Goal: Task Accomplishment & Management: Manage account settings

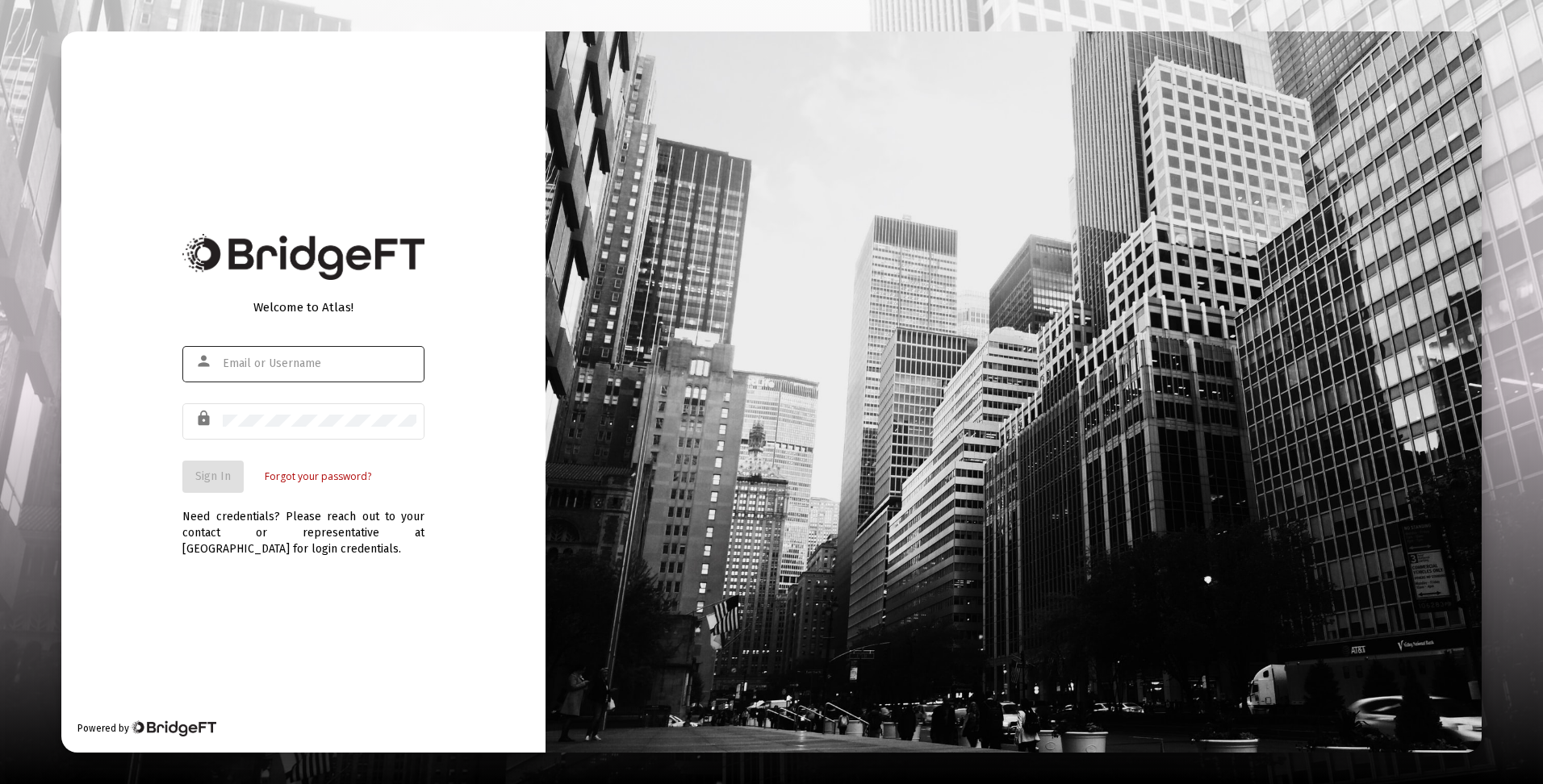
click at [279, 352] on div at bounding box center [319, 363] width 193 height 39
click at [281, 365] on input "text" at bounding box center [319, 363] width 193 height 13
type input "d"
click at [329, 362] on input "text" at bounding box center [319, 363] width 193 height 13
click at [328, 362] on input "text" at bounding box center [319, 363] width 193 height 13
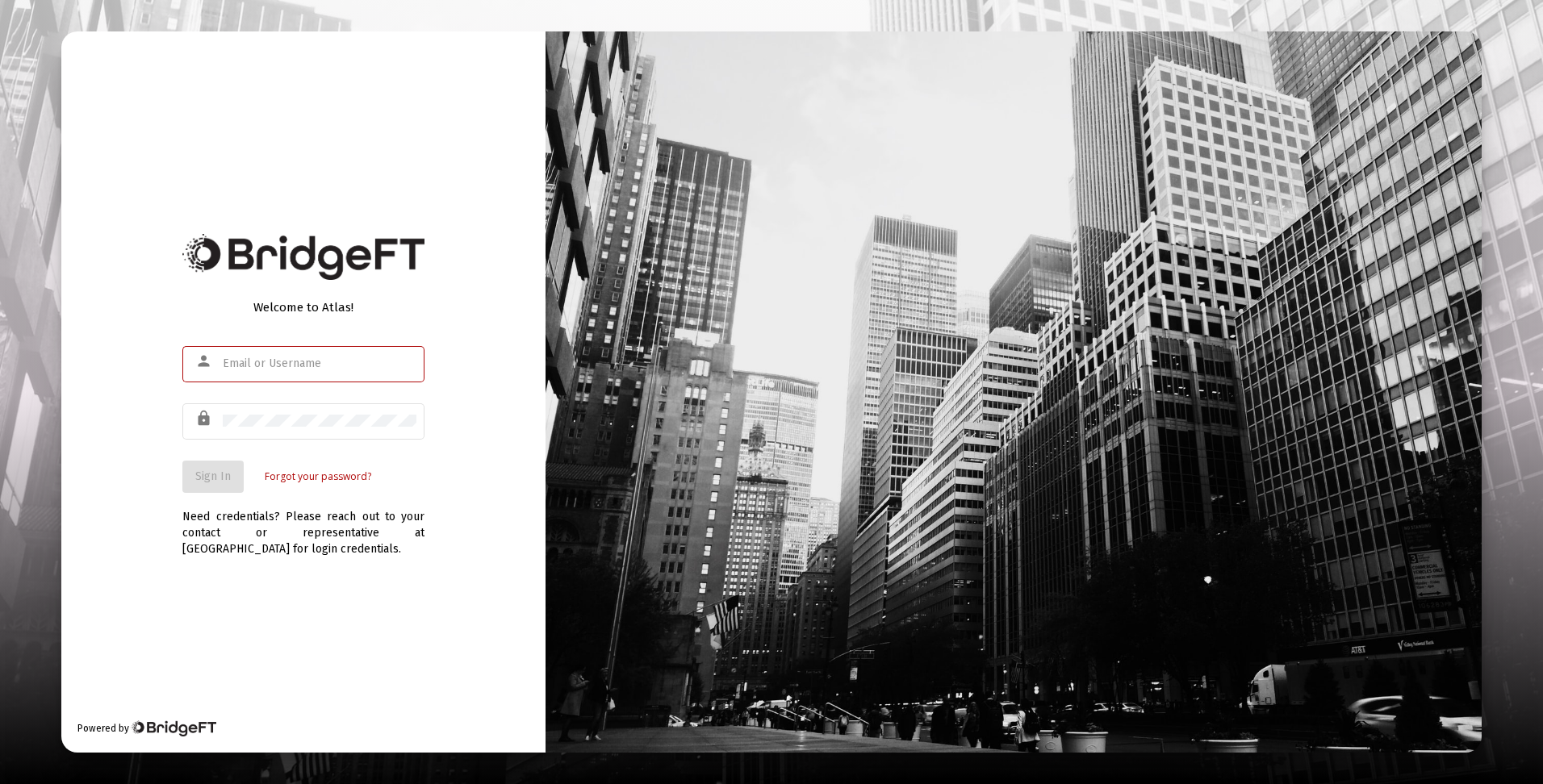
click at [328, 362] on input "text" at bounding box center [319, 363] width 193 height 13
drag, startPoint x: 296, startPoint y: 361, endPoint x: 268, endPoint y: 357, distance: 28.3
click at [268, 357] on input "text" at bounding box center [319, 363] width 193 height 13
type input "d"
click at [302, 365] on input "text" at bounding box center [319, 363] width 193 height 13
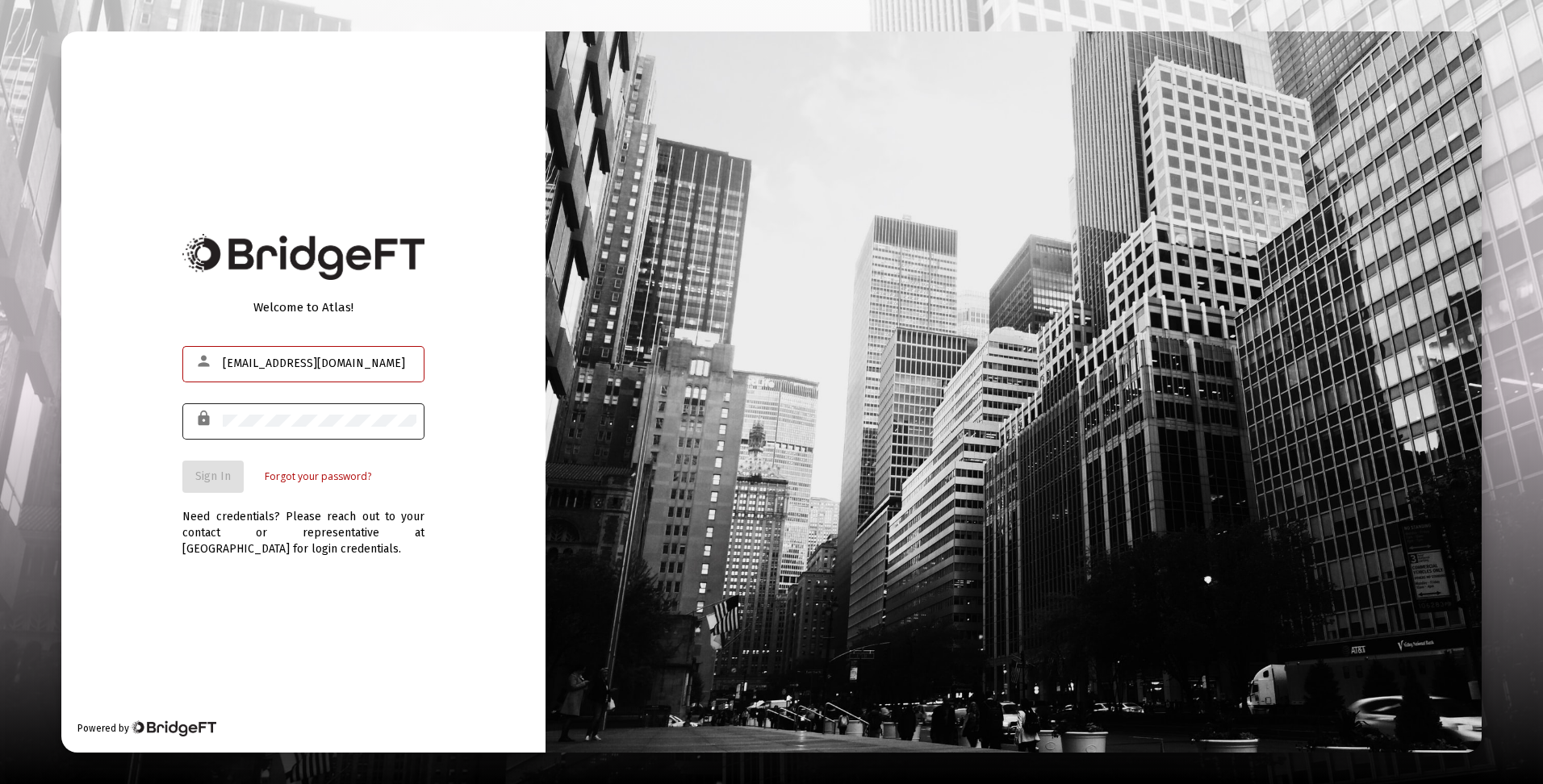
type input "[EMAIL_ADDRESS][DOMAIN_NAME]"
click at [230, 474] on span "Sign In" at bounding box center [213, 476] width 36 height 13
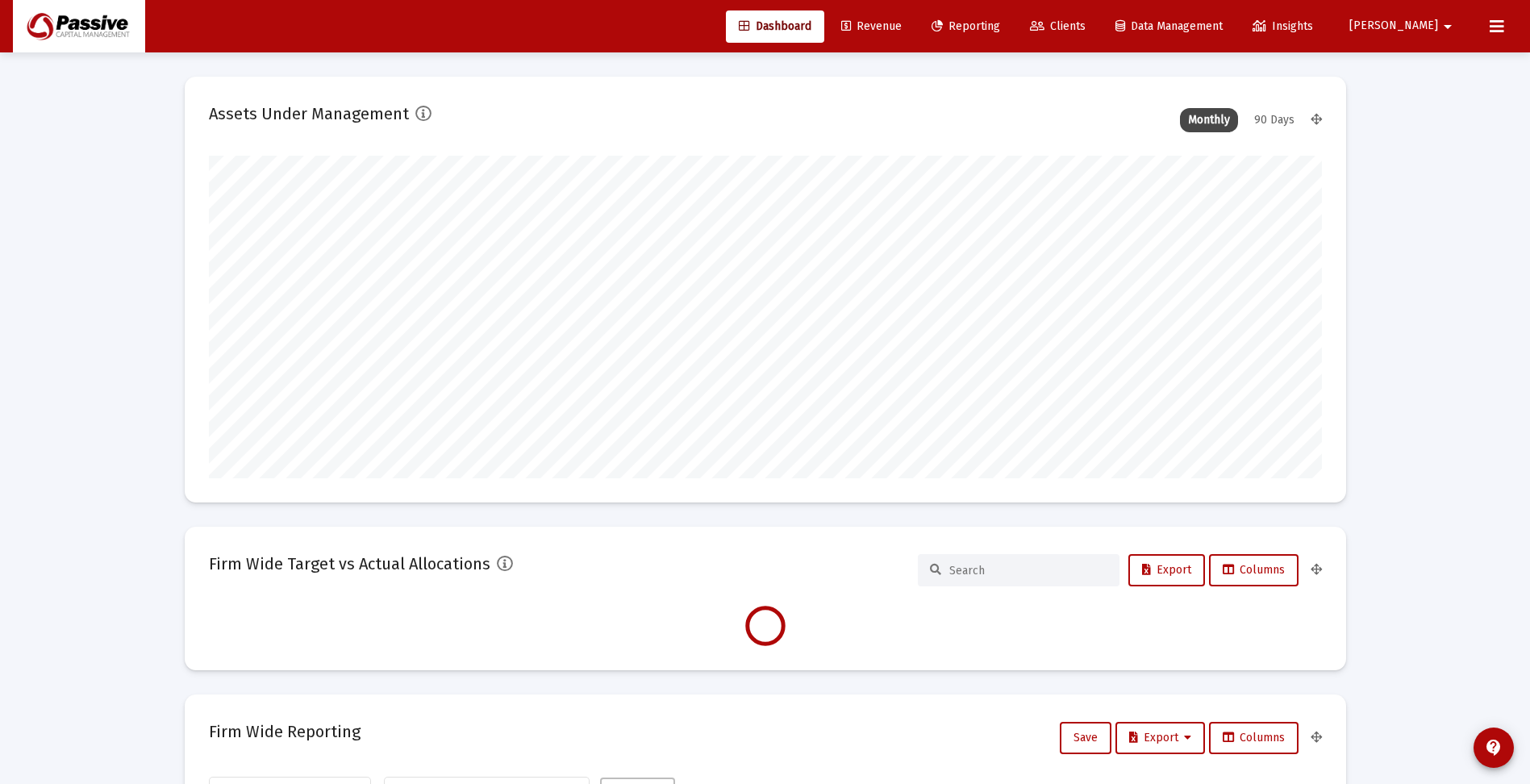
scroll to position [322, 599]
type input "[DATE]"
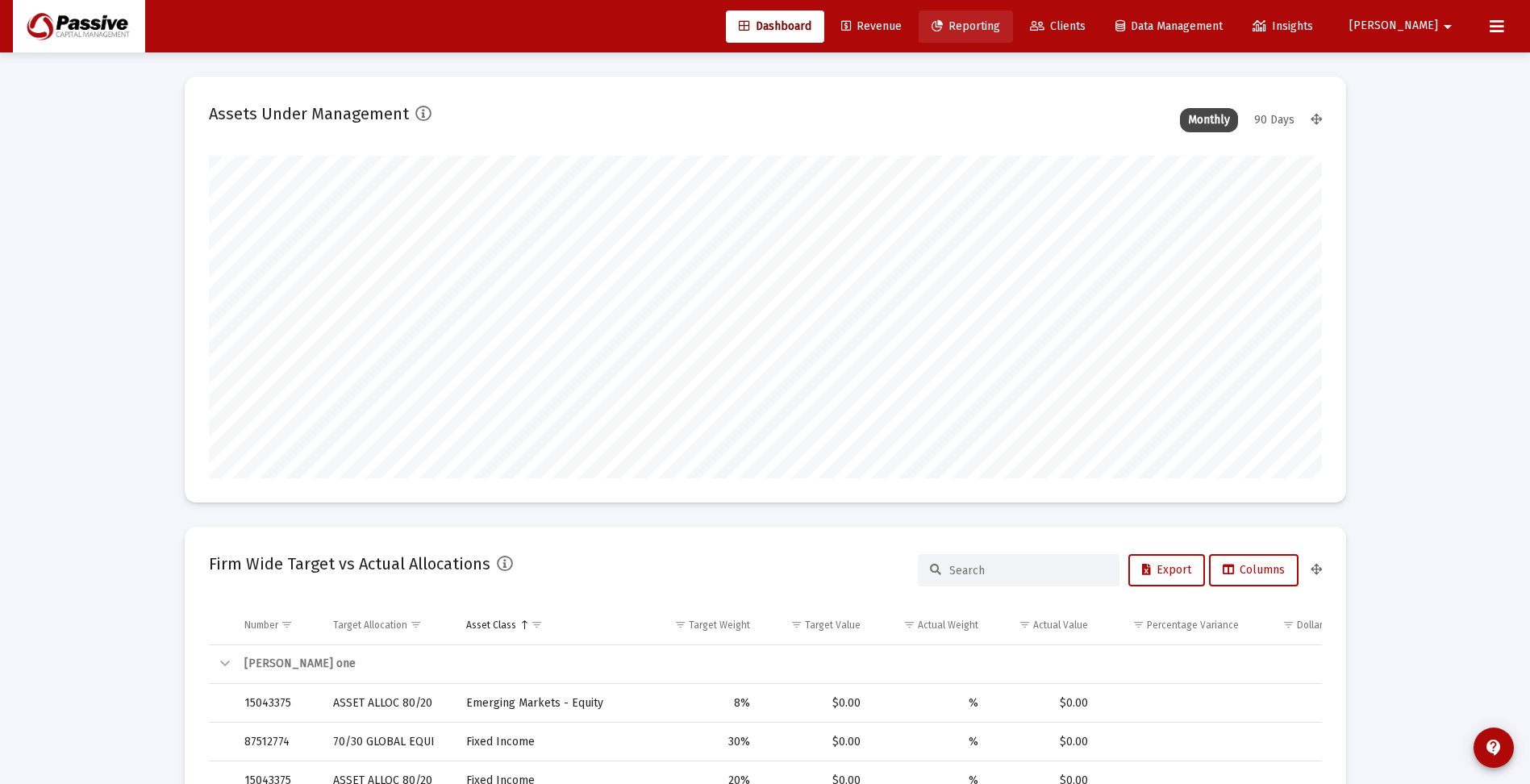
click at [1000, 28] on span "Reporting" at bounding box center [965, 26] width 68 height 13
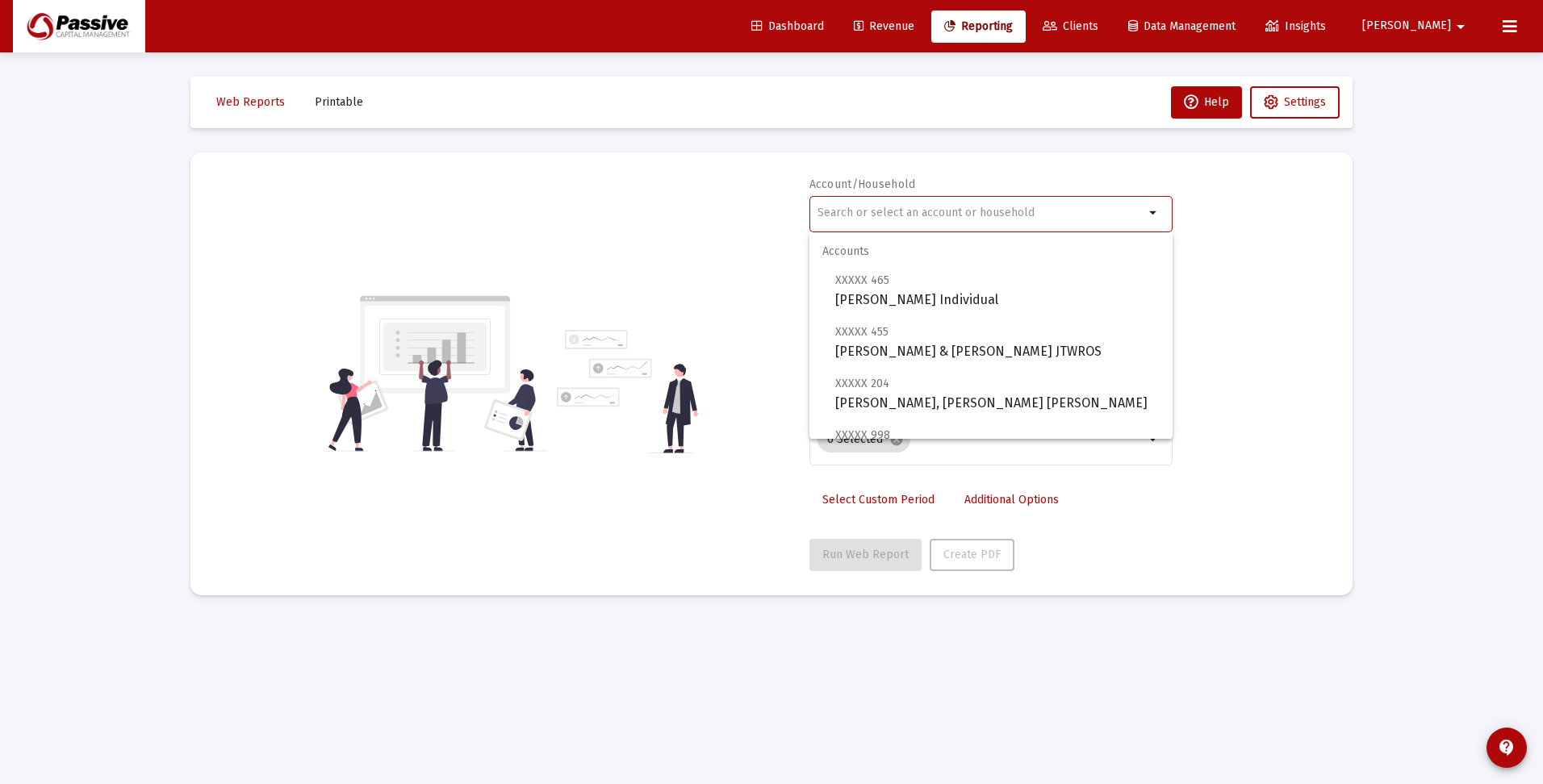
click at [942, 209] on input "text" at bounding box center [980, 213] width 326 height 13
click at [946, 215] on input "text" at bounding box center [980, 213] width 326 height 13
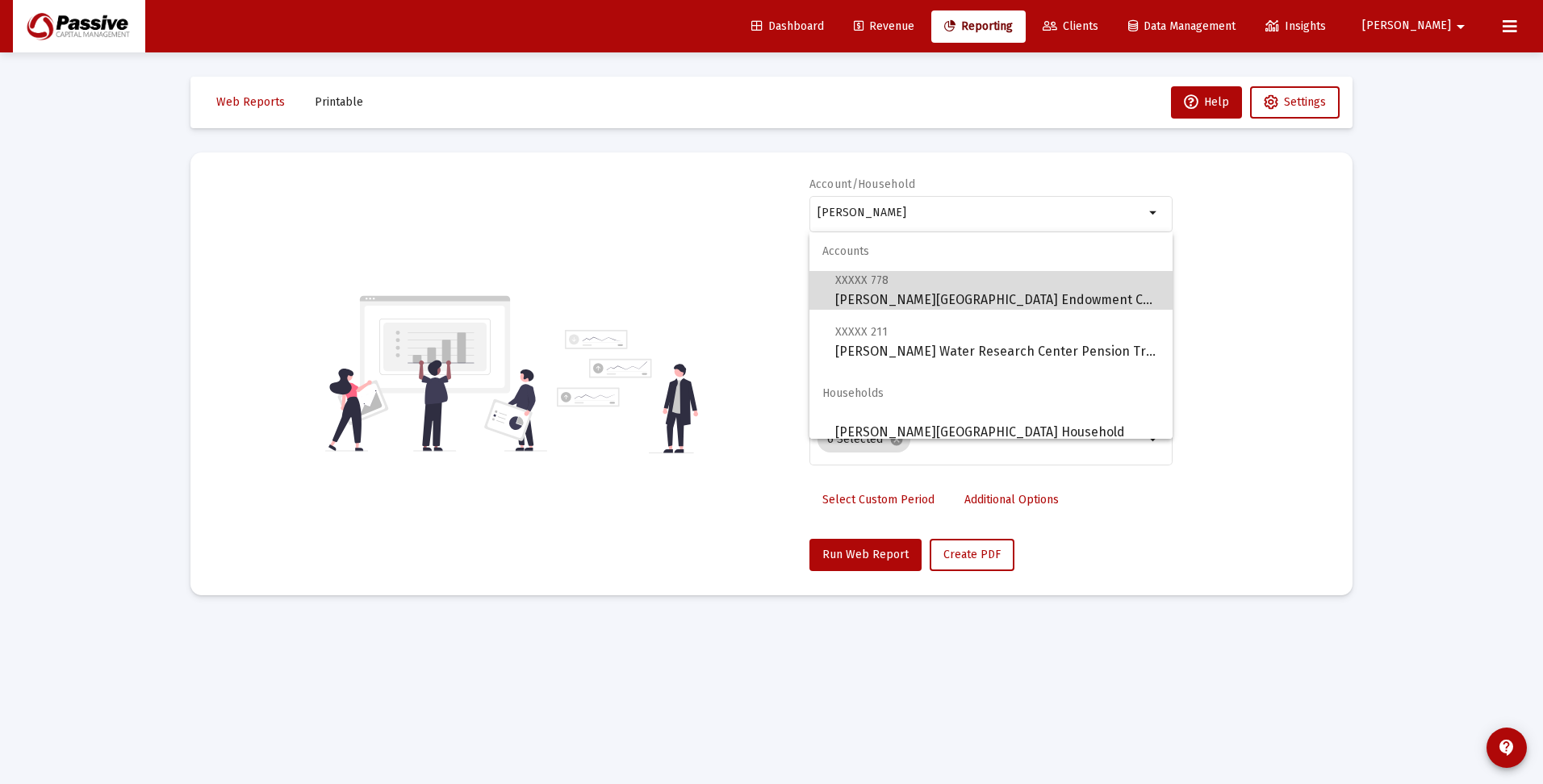
click at [1011, 291] on span "XXXXX 778 Stroud Water Research Center Endowment Charity" at bounding box center [997, 290] width 324 height 39
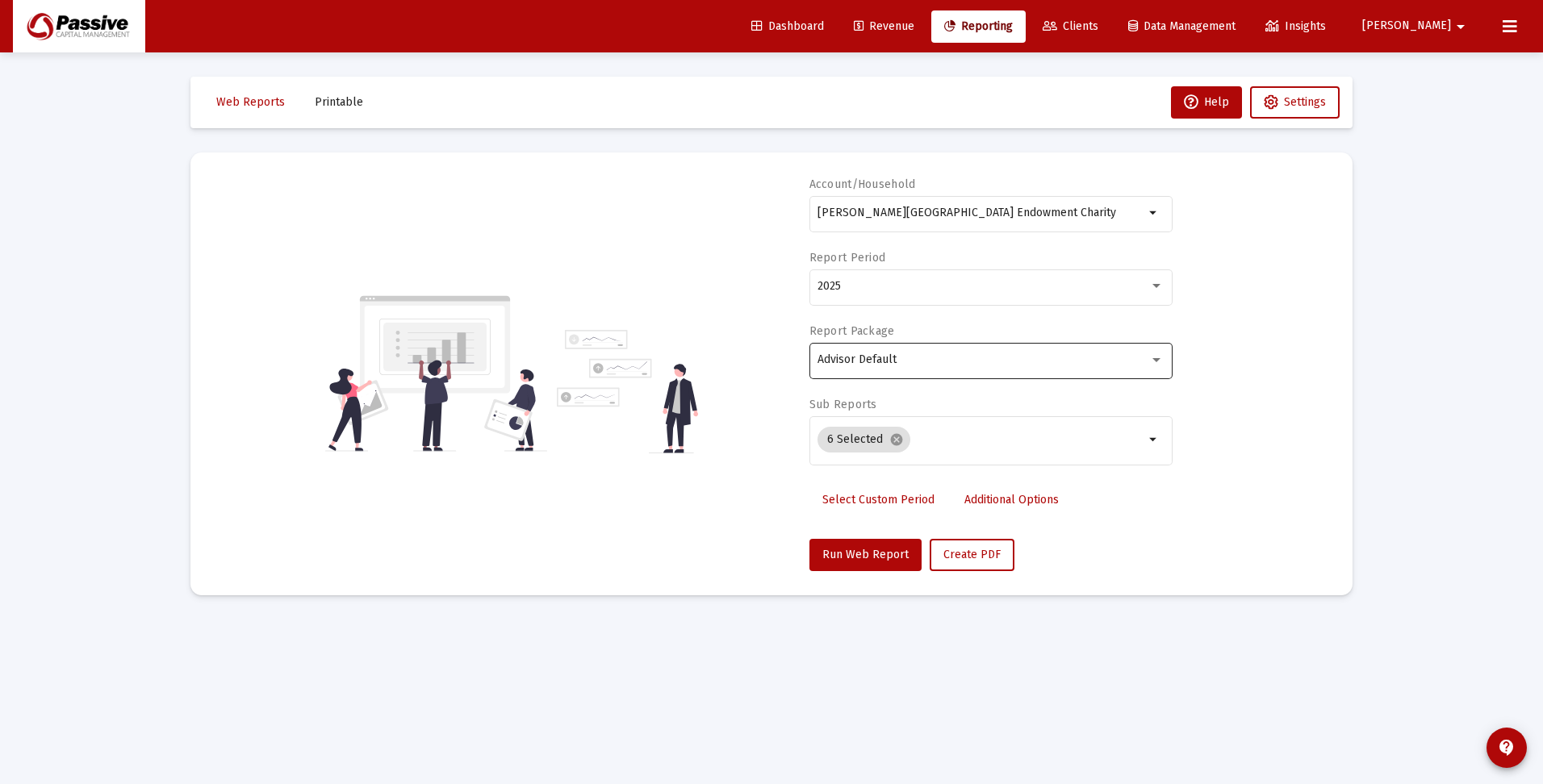
click at [990, 350] on div "Advisor Default" at bounding box center [990, 359] width 347 height 39
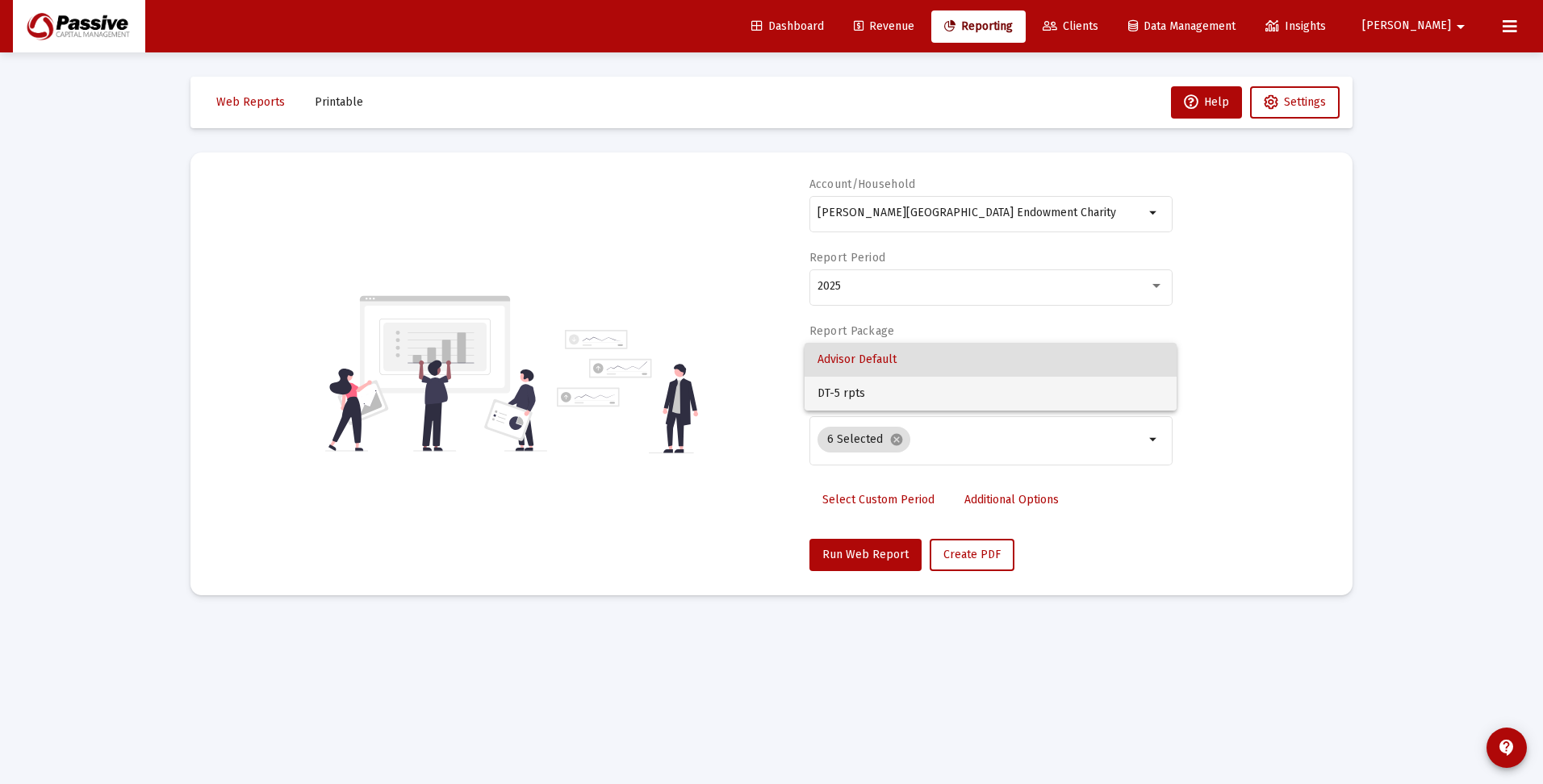
click at [903, 392] on span "DT-5 rpts" at bounding box center [990, 392] width 347 height 34
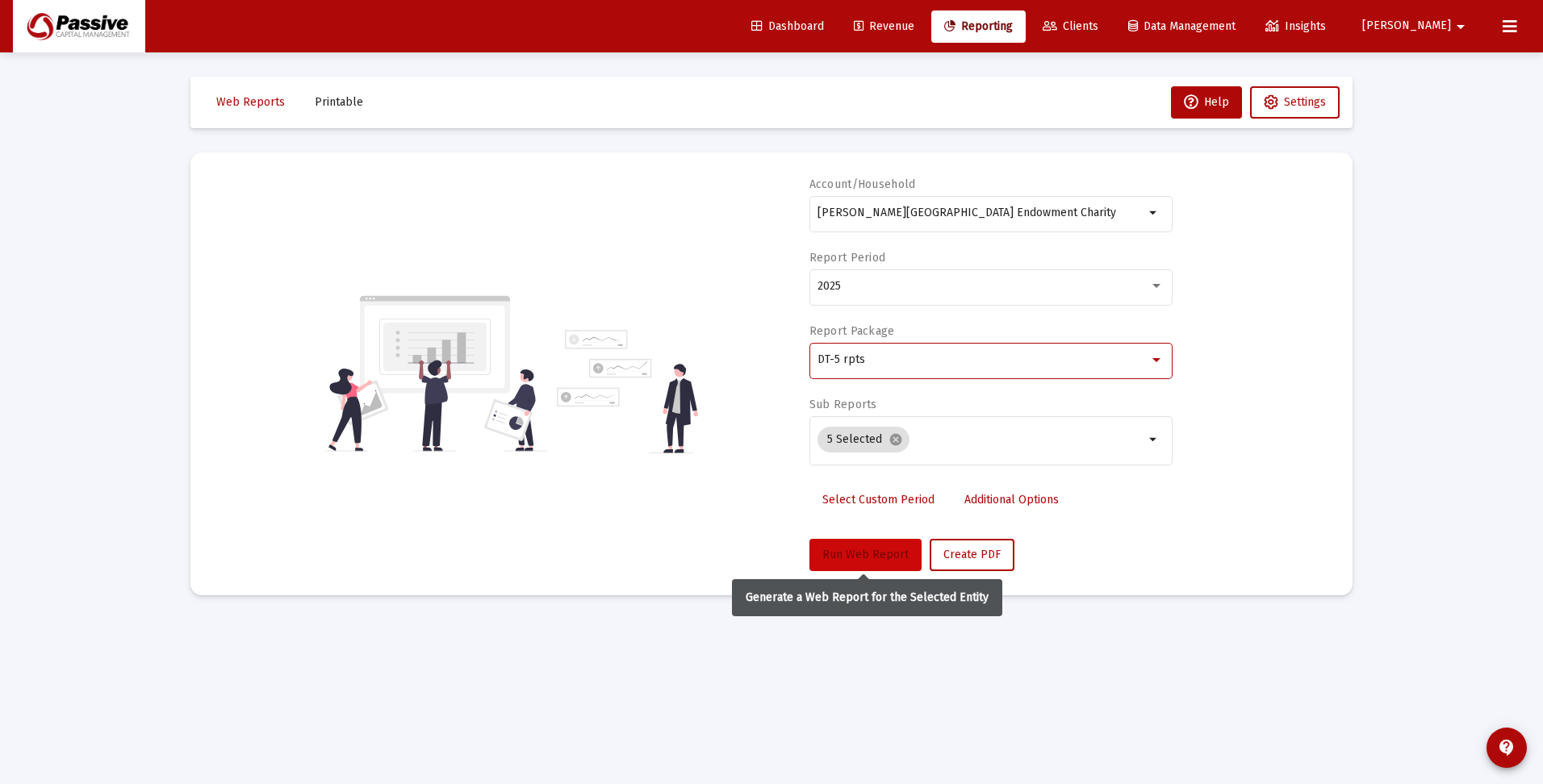
click at [862, 561] on span "Run Web Report" at bounding box center [865, 554] width 87 height 13
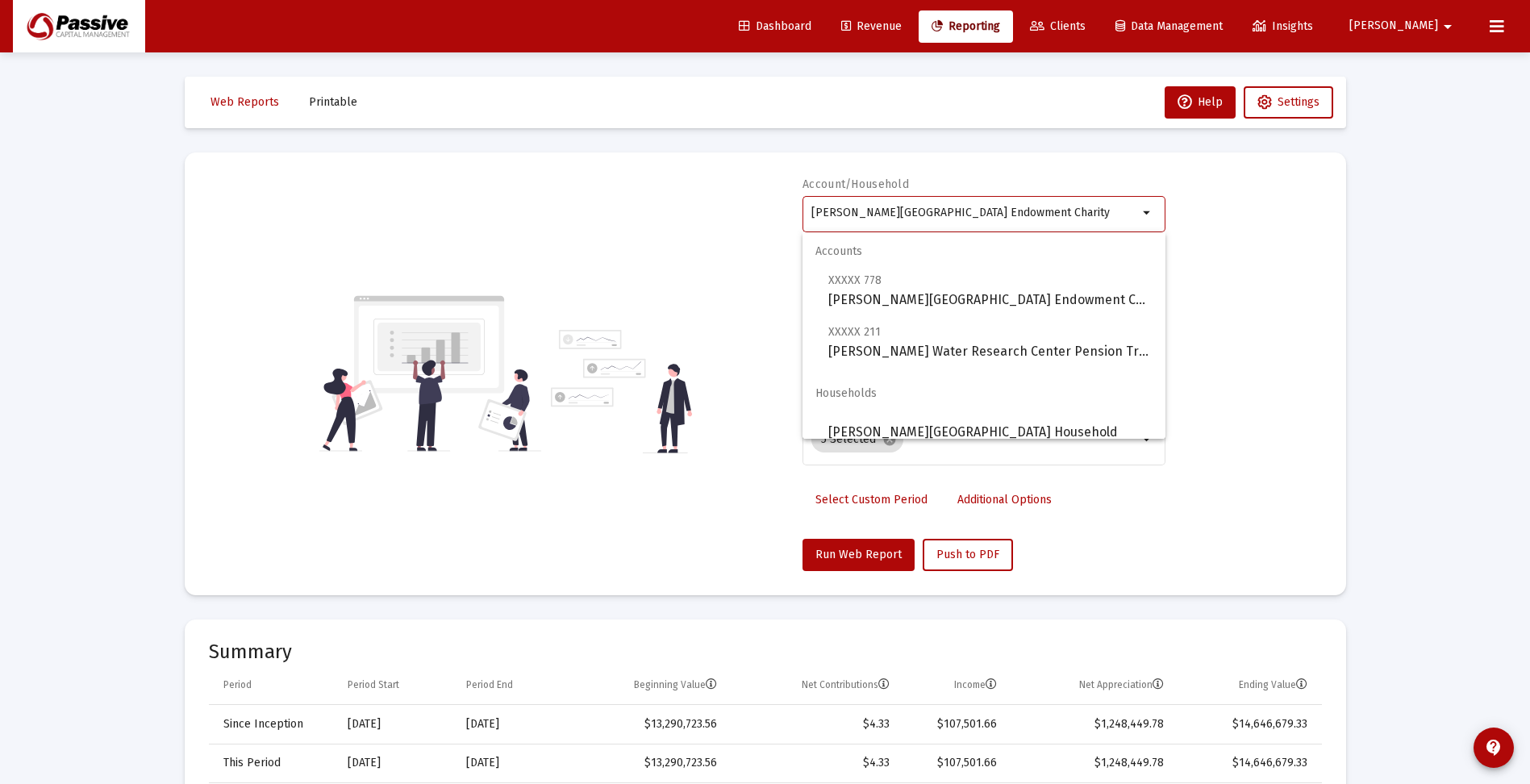
click at [925, 210] on input "Stroud Water Research Center Endowment Charity" at bounding box center [974, 213] width 326 height 13
click at [901, 217] on input "Stroud Water Research Center Endowment Charity" at bounding box center [974, 213] width 326 height 13
click at [902, 216] on input "Stroud Water Research Center Endowment Charity" at bounding box center [974, 213] width 326 height 13
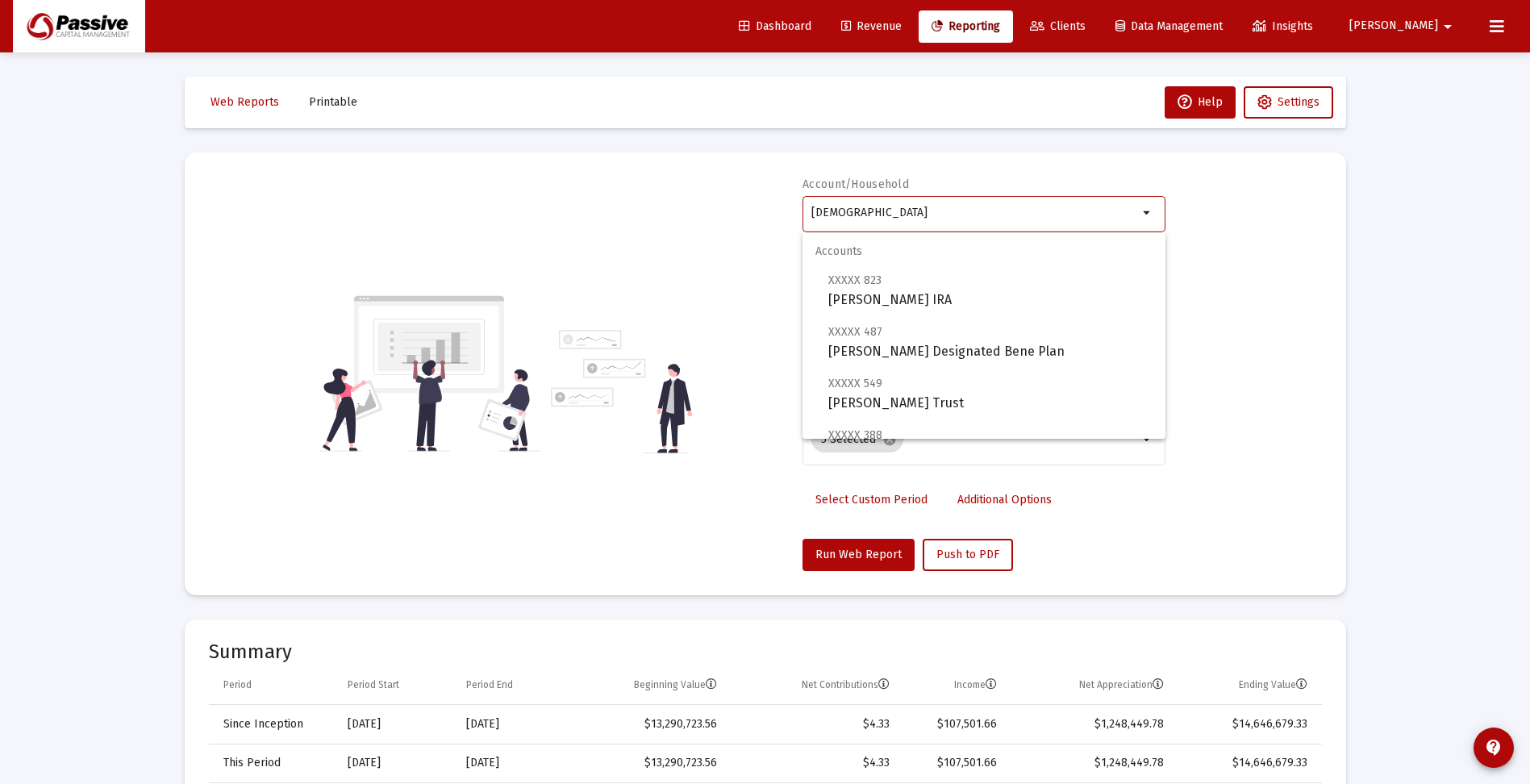
drag, startPoint x: 880, startPoint y: 218, endPoint x: 781, endPoint y: 212, distance: 99.2
click at [782, 212] on div "Account/Household trossman arrow_drop_down Report Period 2025 Report Package DT…" at bounding box center [765, 374] width 1113 height 394
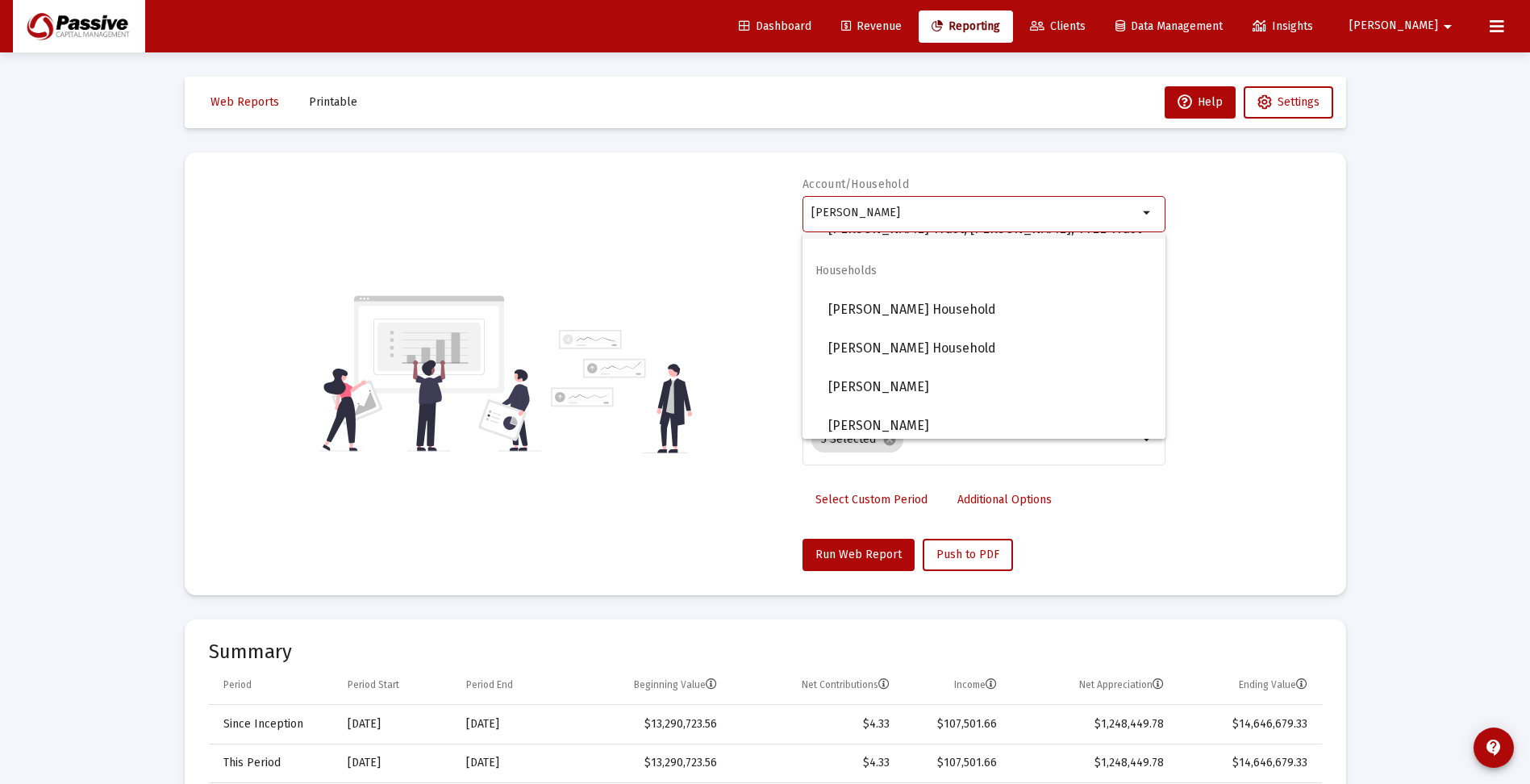
scroll to position [336, 0]
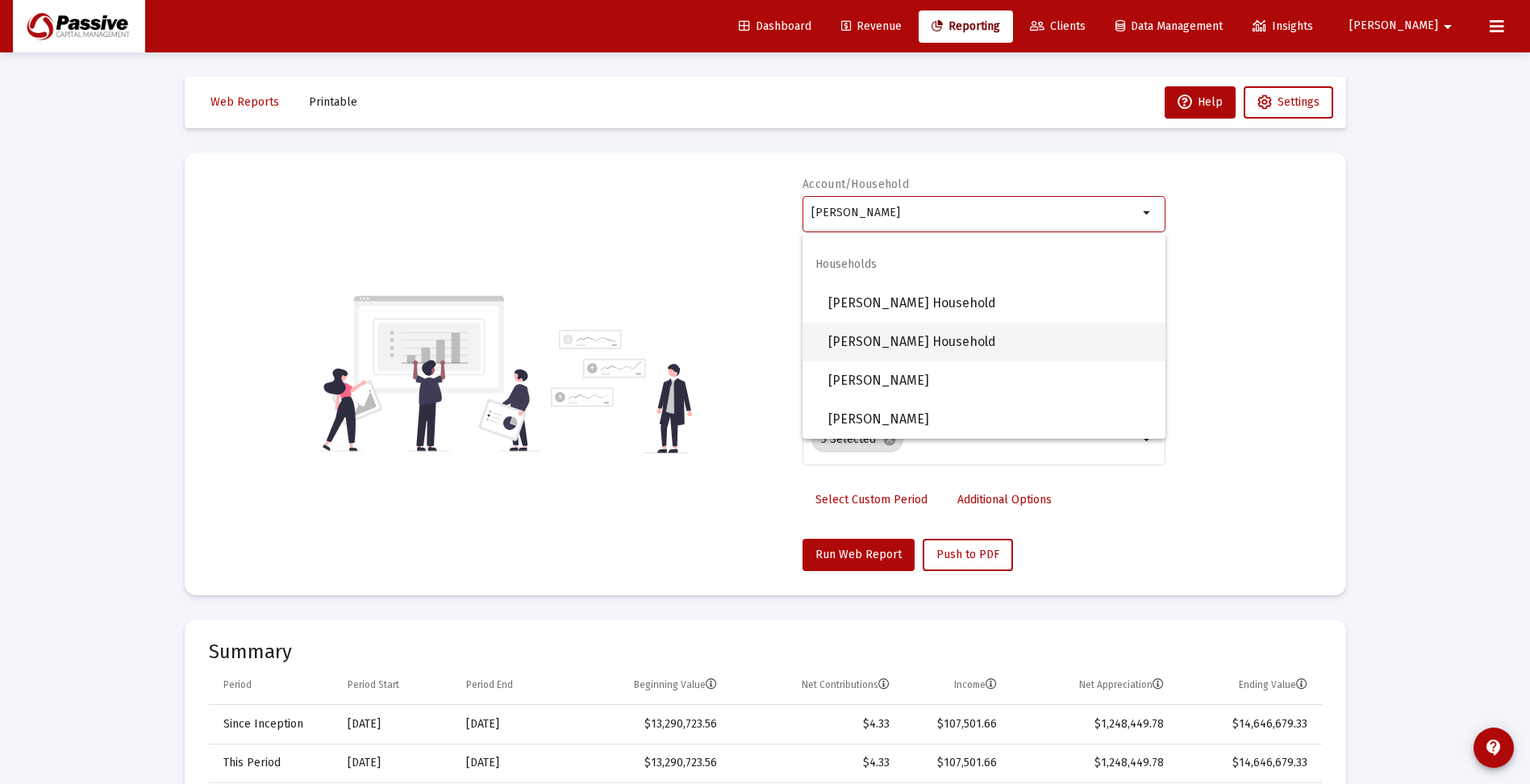
click at [991, 341] on span "Trossman, Sheila M Household" at bounding box center [990, 341] width 324 height 38
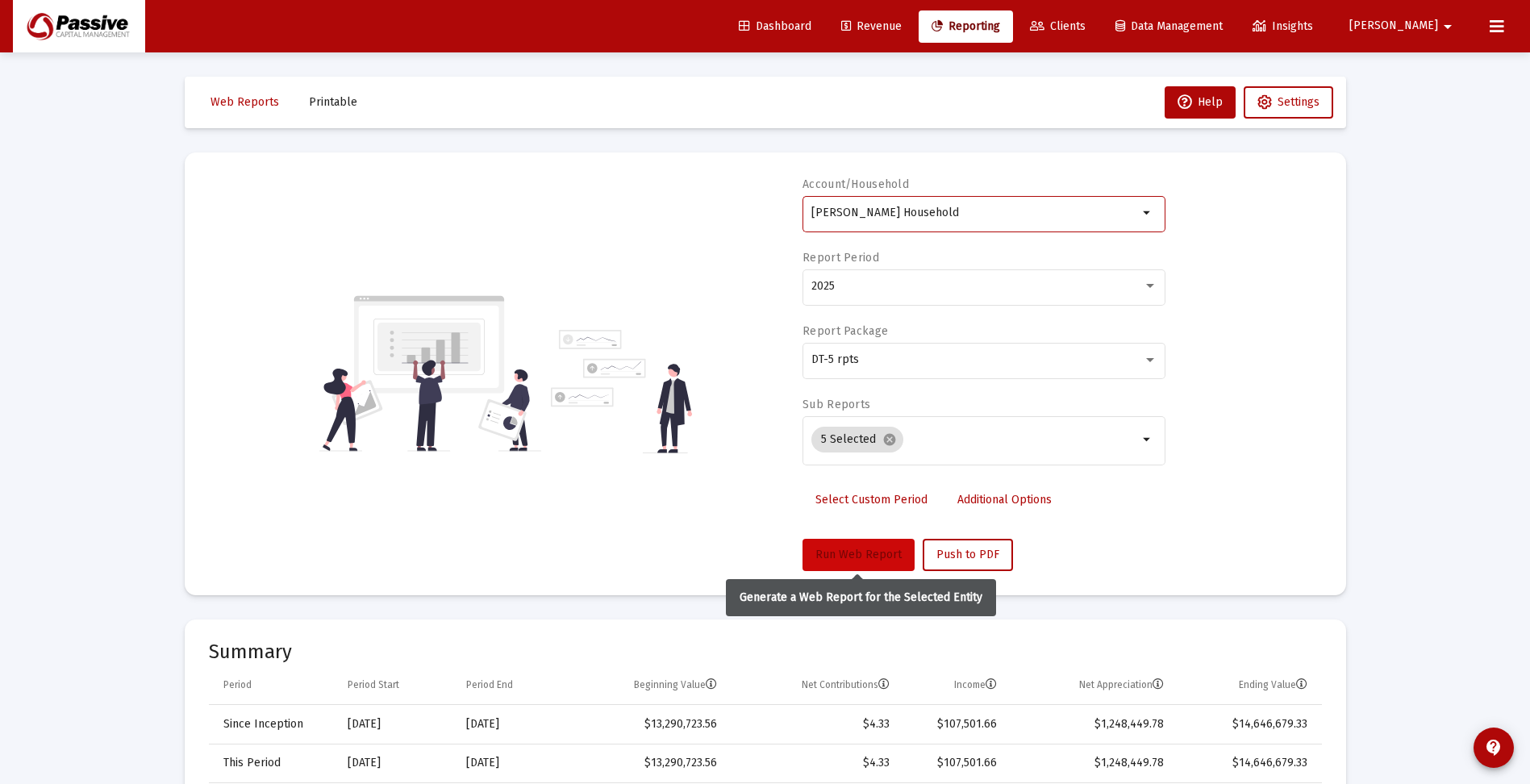
click at [840, 555] on span "Run Web Report" at bounding box center [858, 554] width 87 height 13
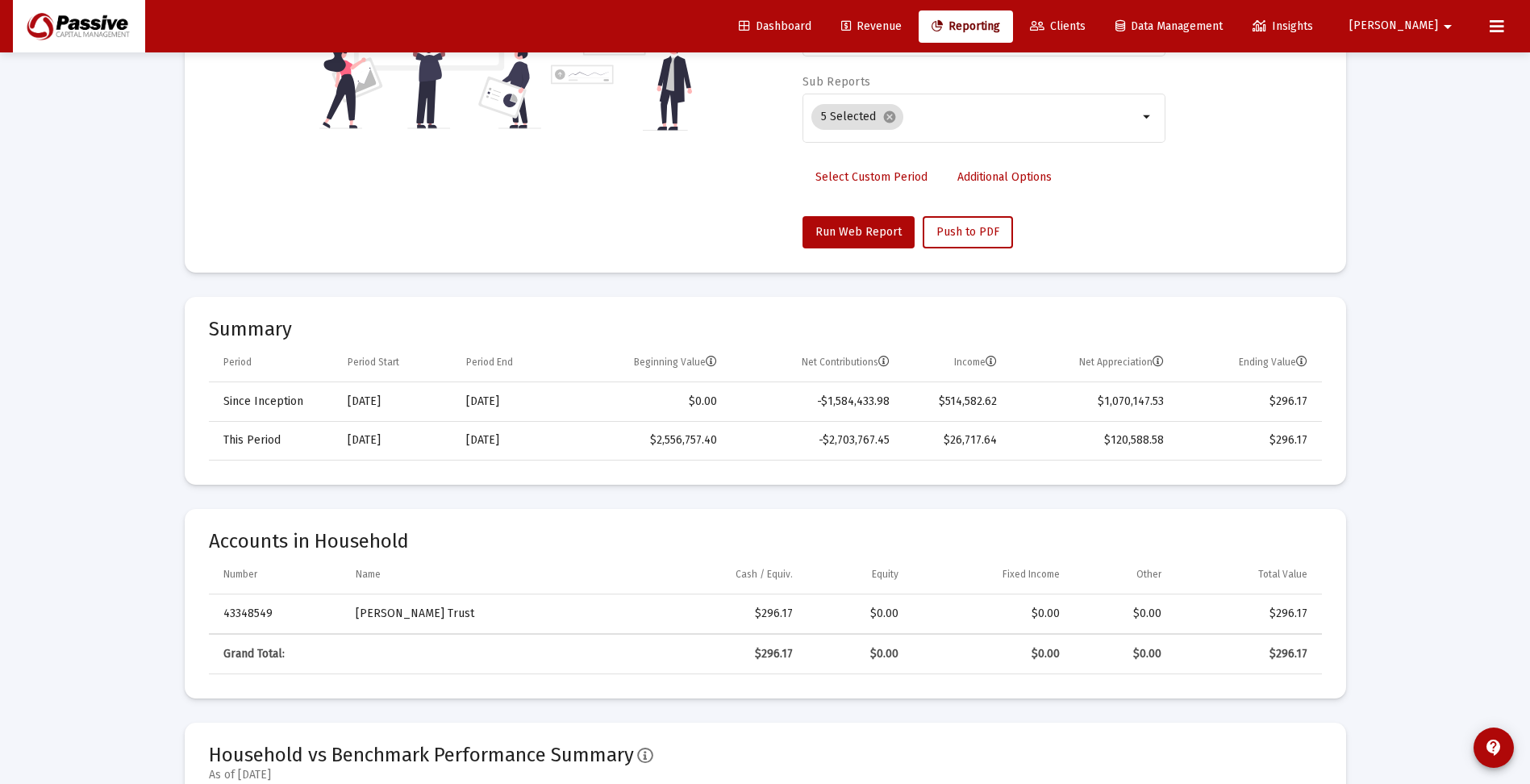
scroll to position [0, 0]
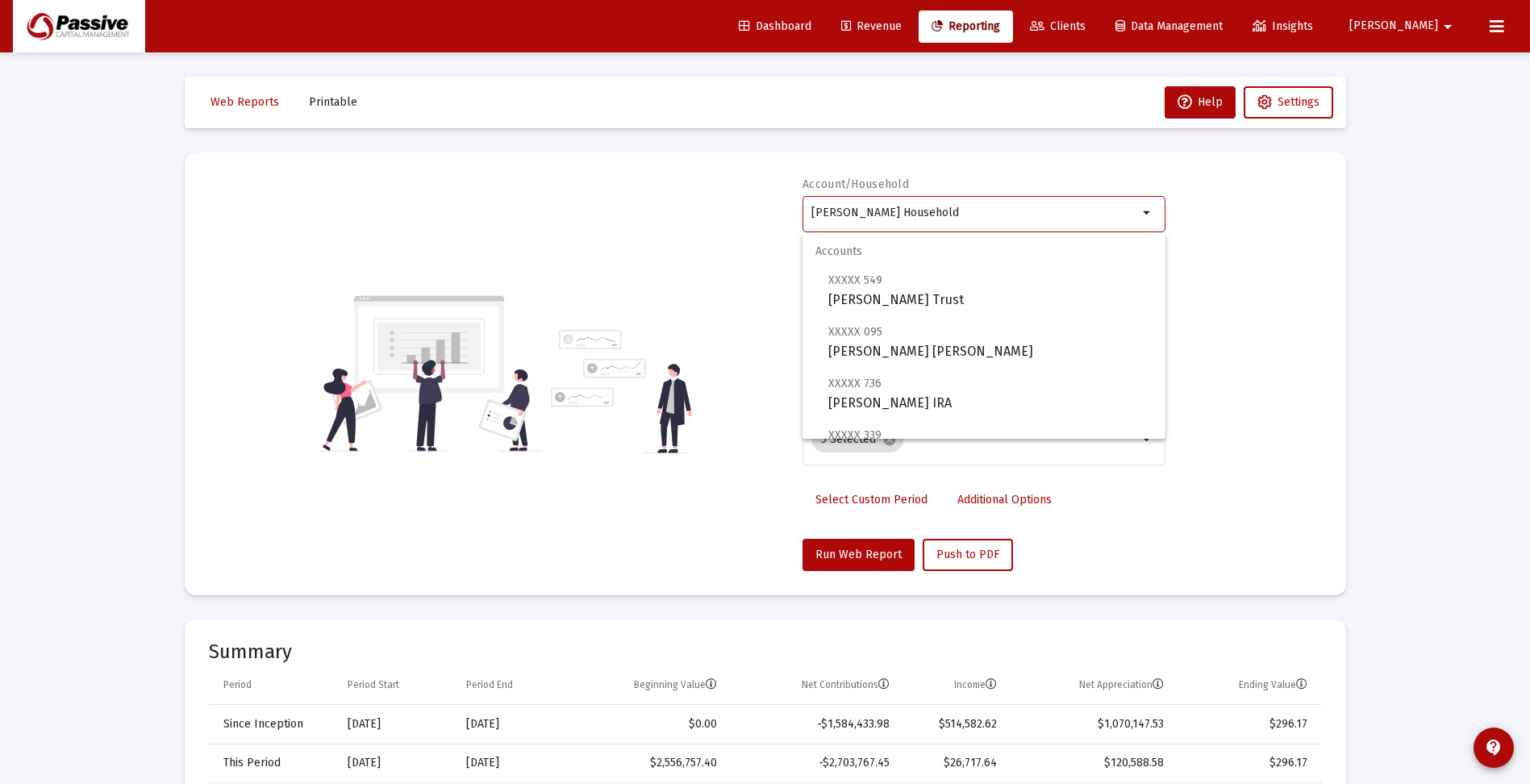
click at [926, 214] on input "Trossman, Sheila M Household" at bounding box center [974, 213] width 326 height 13
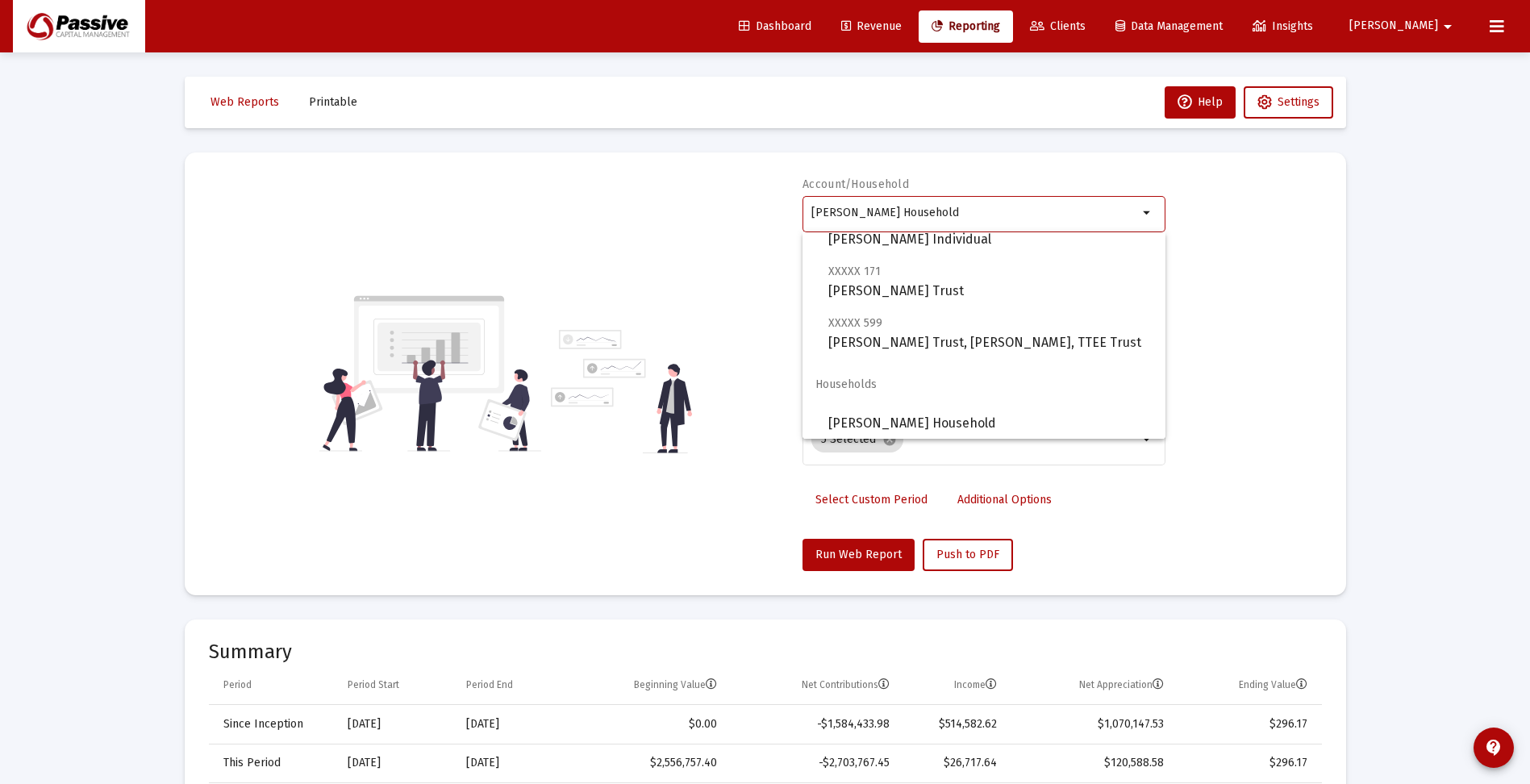
scroll to position [241, 0]
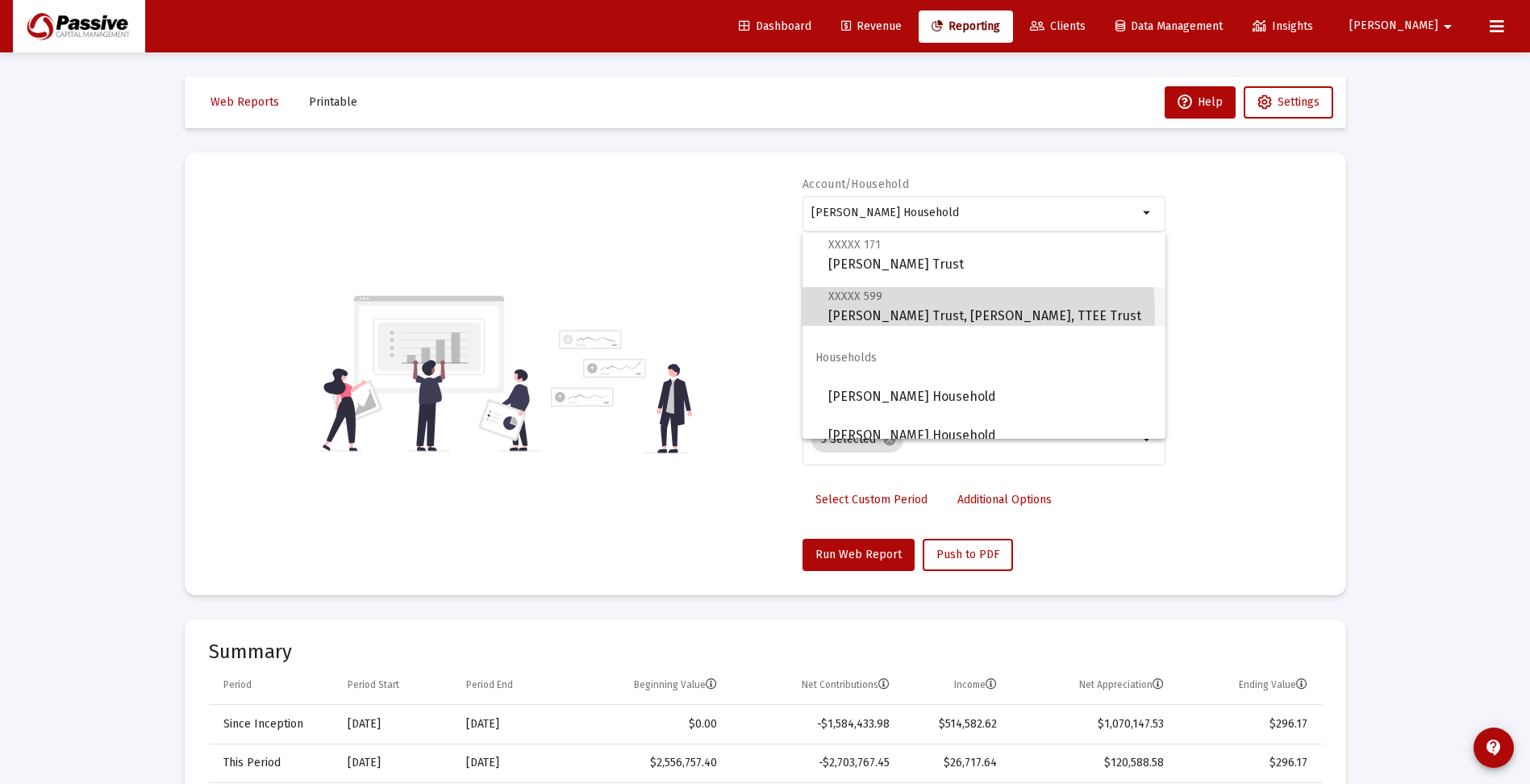
click at [936, 312] on span "XXXXX 599 Sheila Trossman Trust, David Trossman, TTEE Trust" at bounding box center [990, 306] width 324 height 39
type input "Sheila Trossman Trust, David Trossman, TTEE Trust"
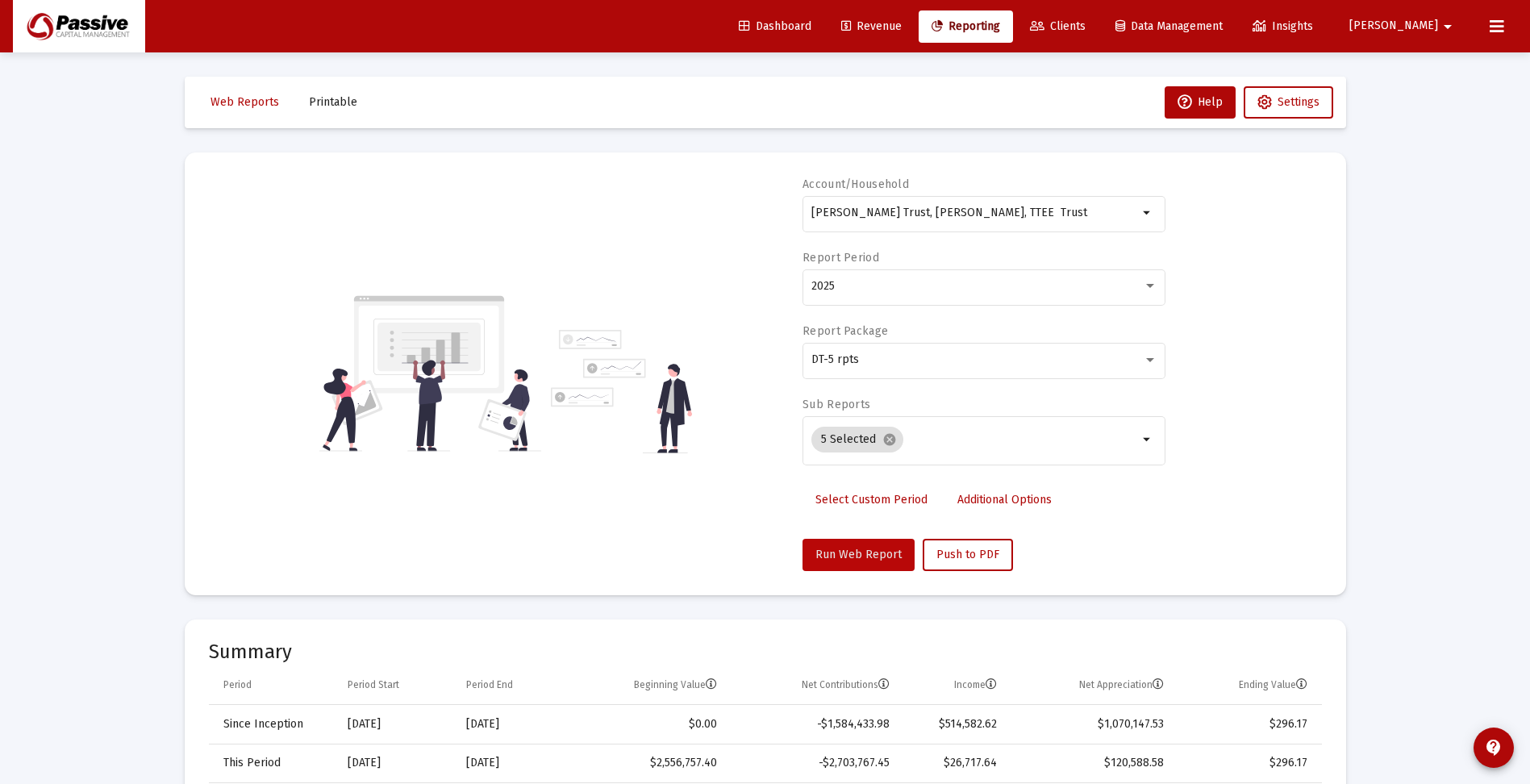
click at [865, 556] on span "Run Web Report" at bounding box center [858, 554] width 87 height 13
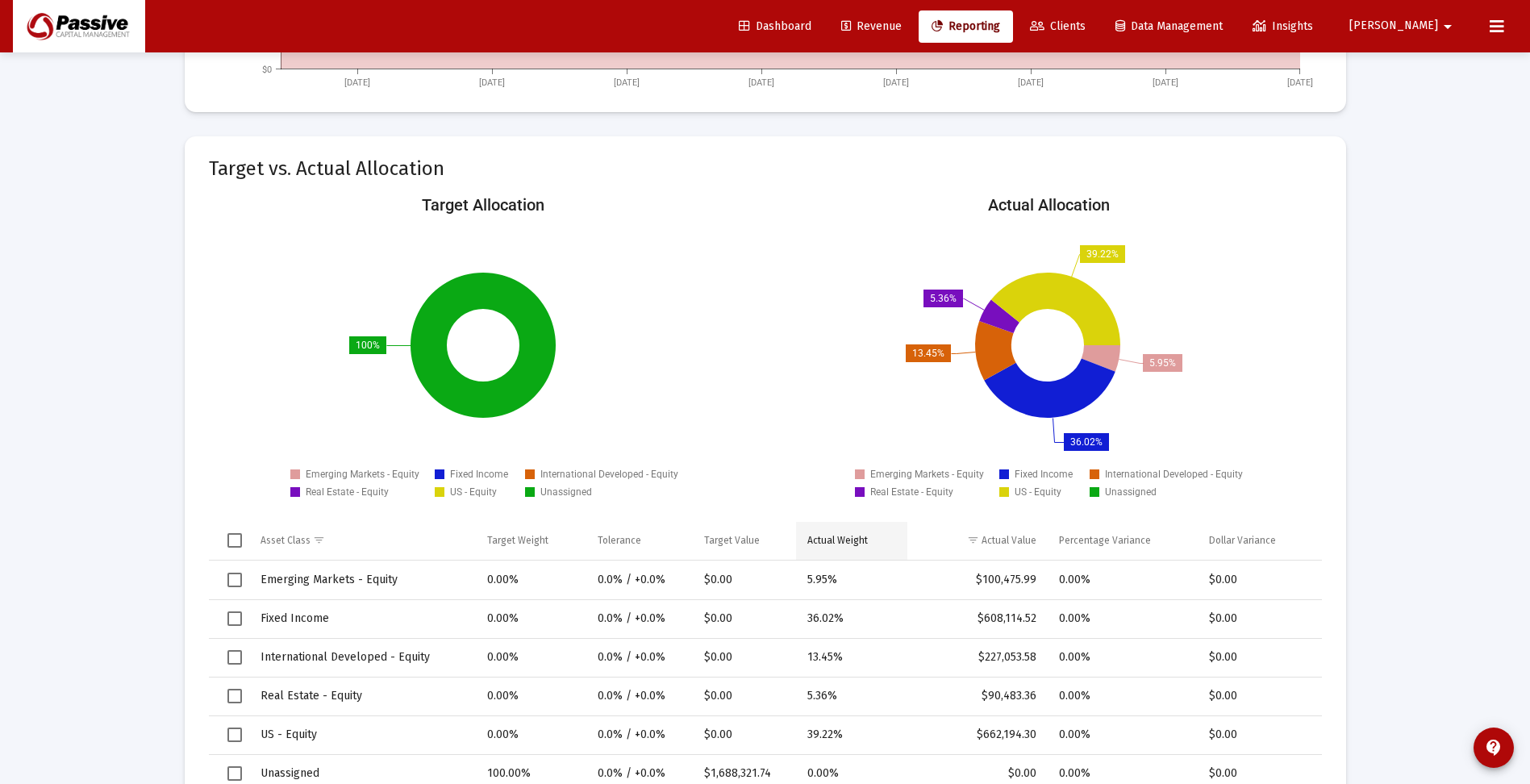
scroll to position [1693, 0]
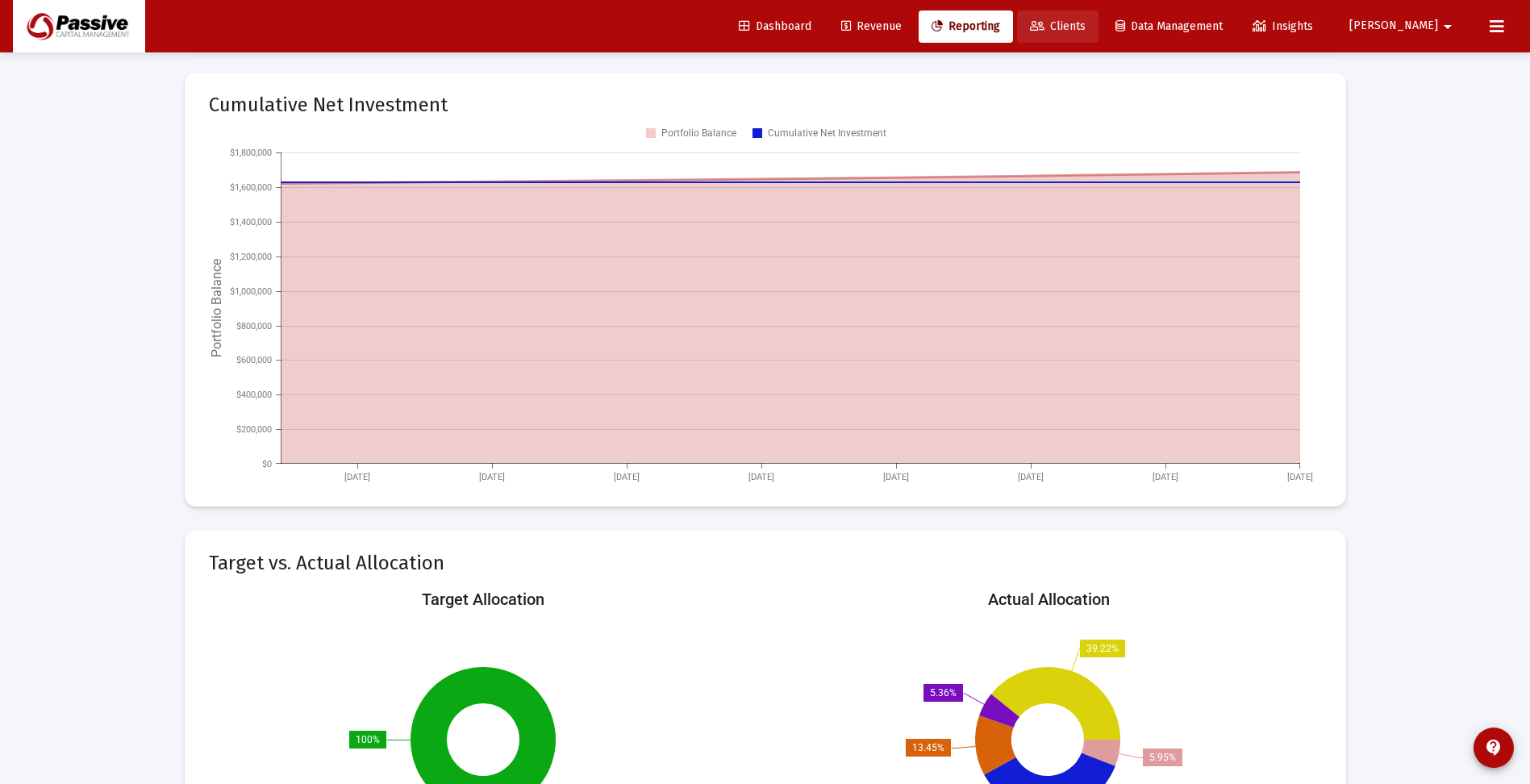
click at [1085, 28] on span "Clients" at bounding box center [1058, 26] width 56 height 13
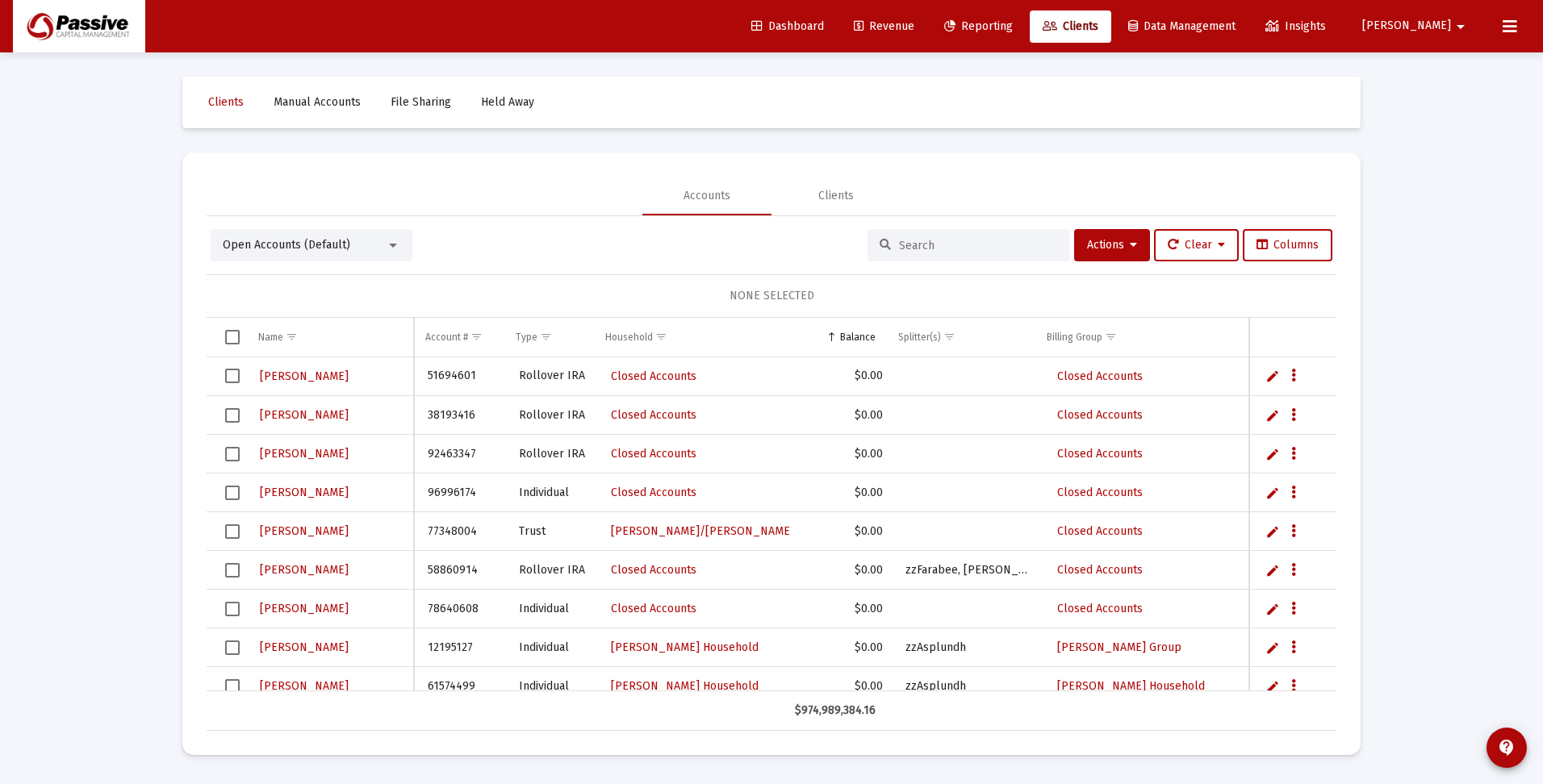
click at [942, 243] on input at bounding box center [978, 245] width 158 height 13
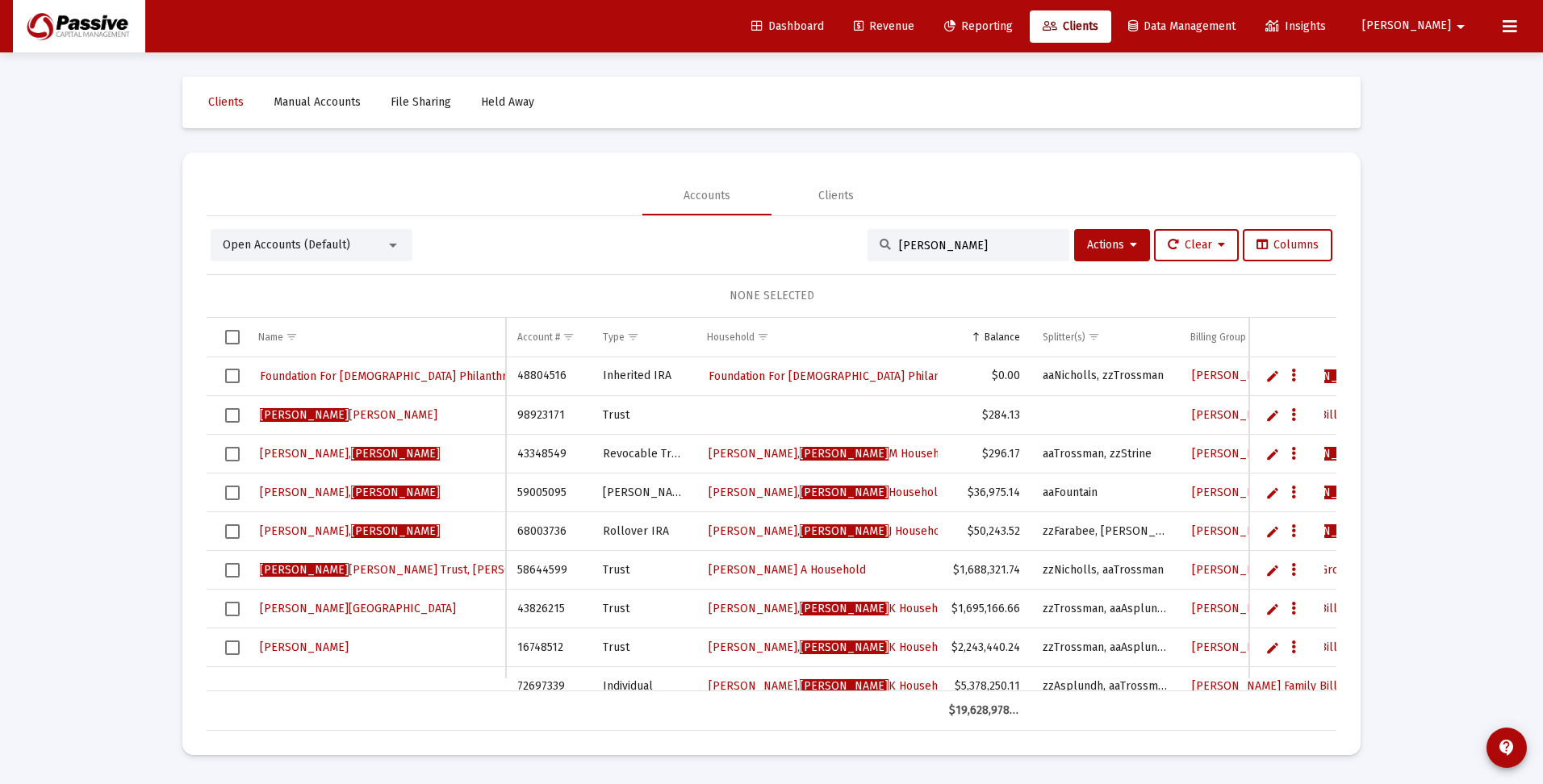
type input "sheila"
click at [235, 571] on span "Select row" at bounding box center [232, 569] width 14 height 14
click at [1101, 241] on span "Actions" at bounding box center [1112, 244] width 50 height 13
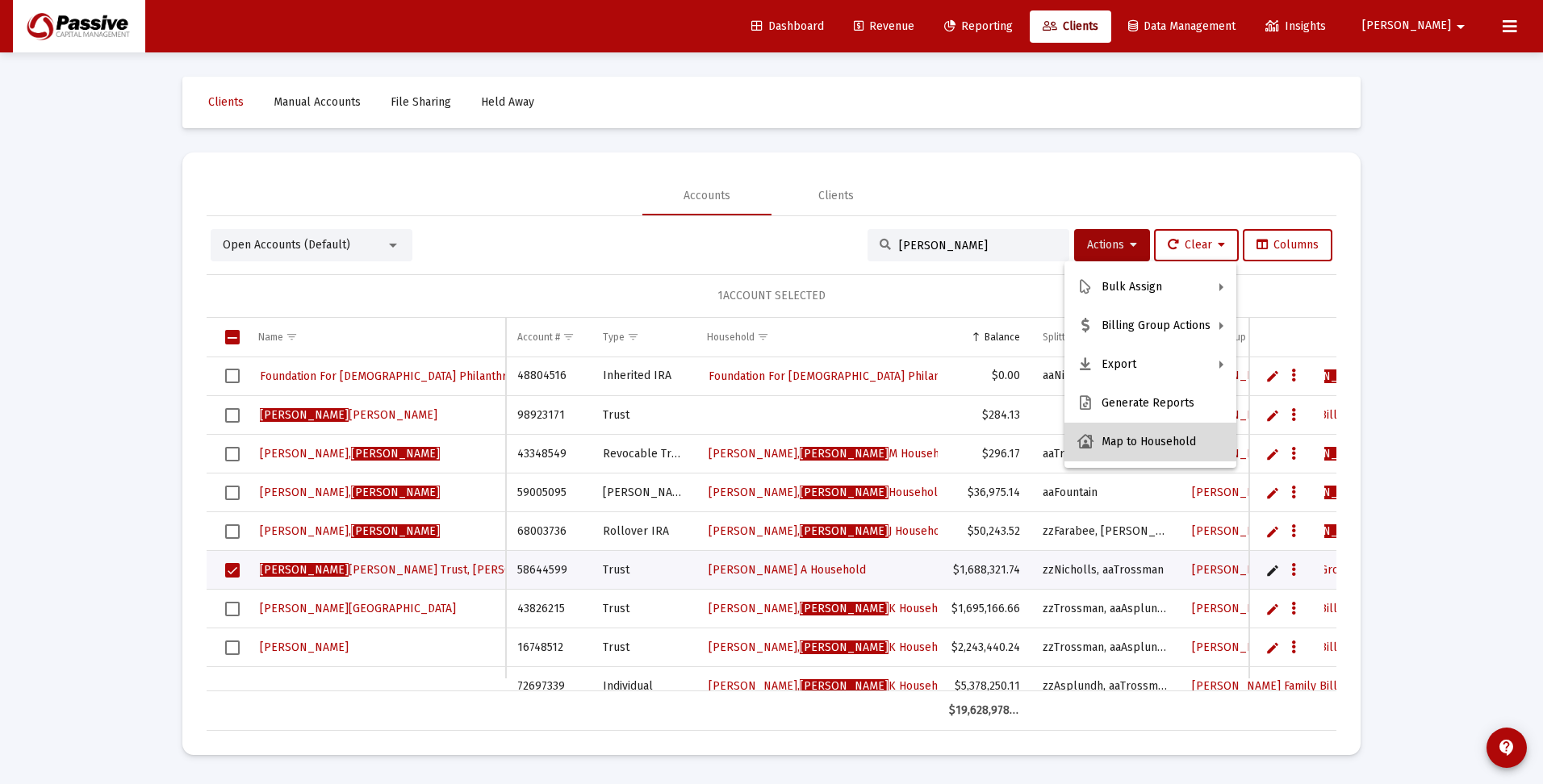
click at [1159, 446] on button "Map to Household" at bounding box center [1150, 442] width 172 height 38
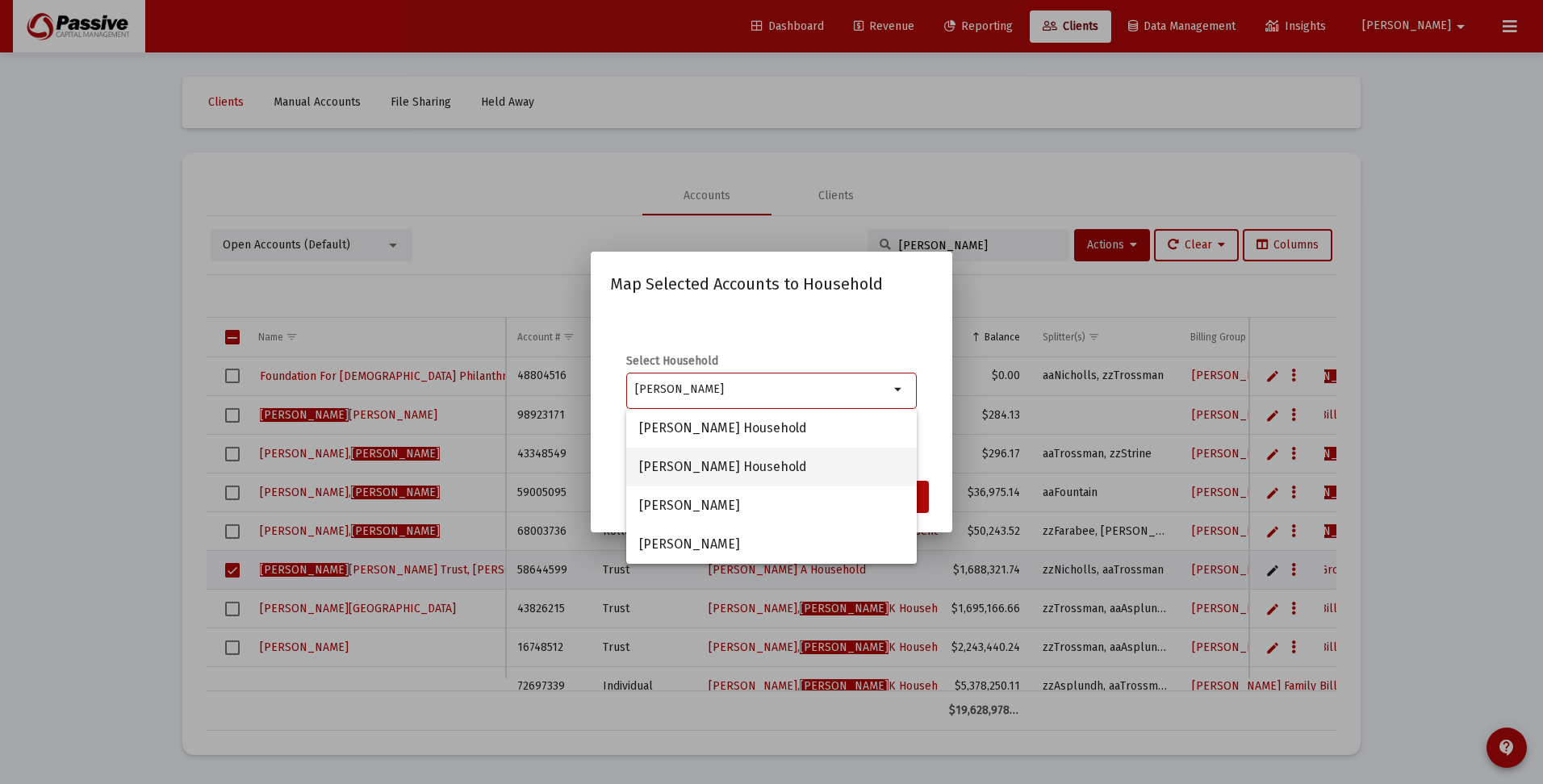
click at [782, 464] on span "Trossman, Sheila M Household" at bounding box center [771, 467] width 265 height 38
type input "Trossman, Sheila M Household"
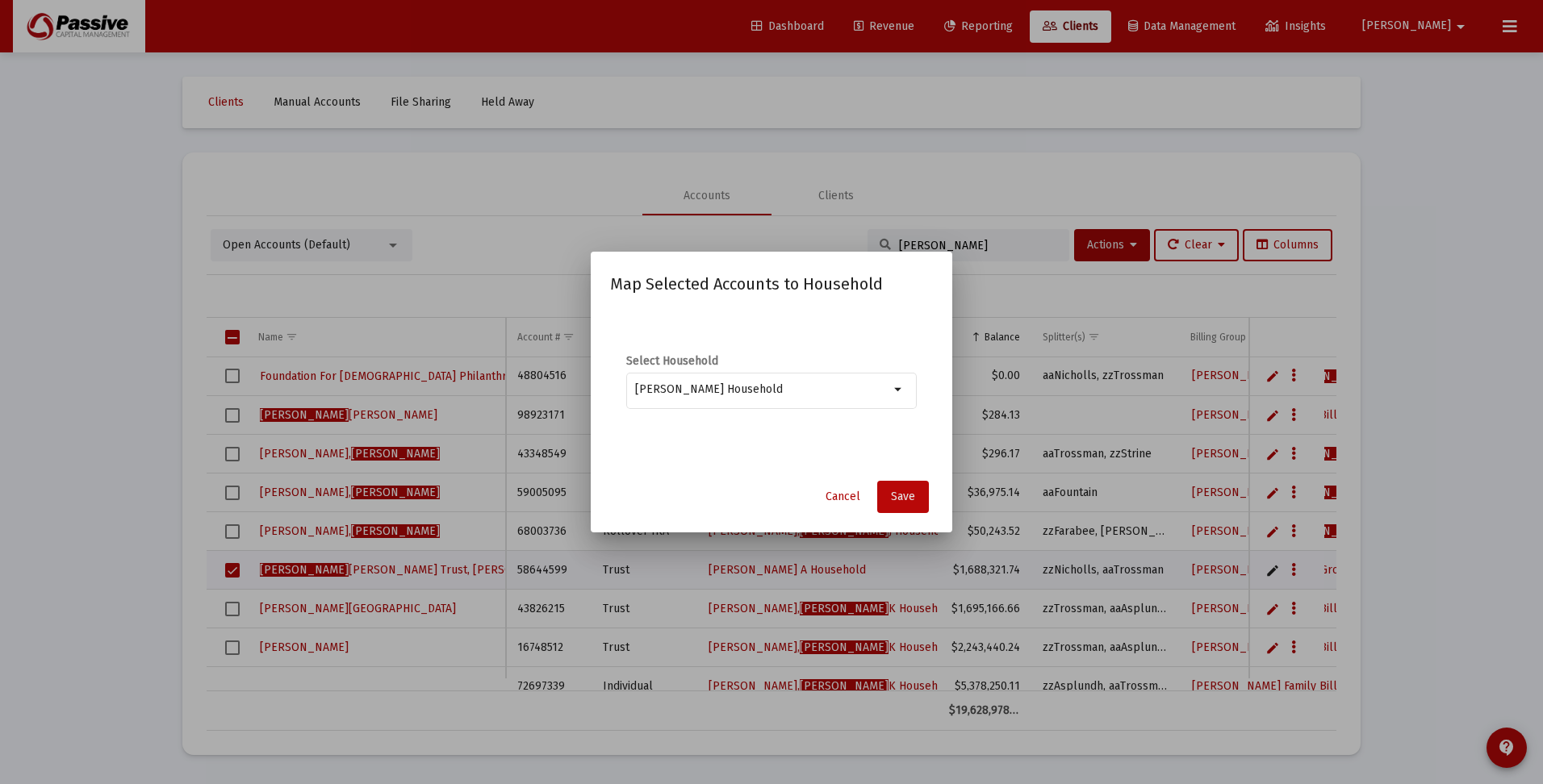
click at [906, 496] on span "Save" at bounding box center [902, 496] width 24 height 13
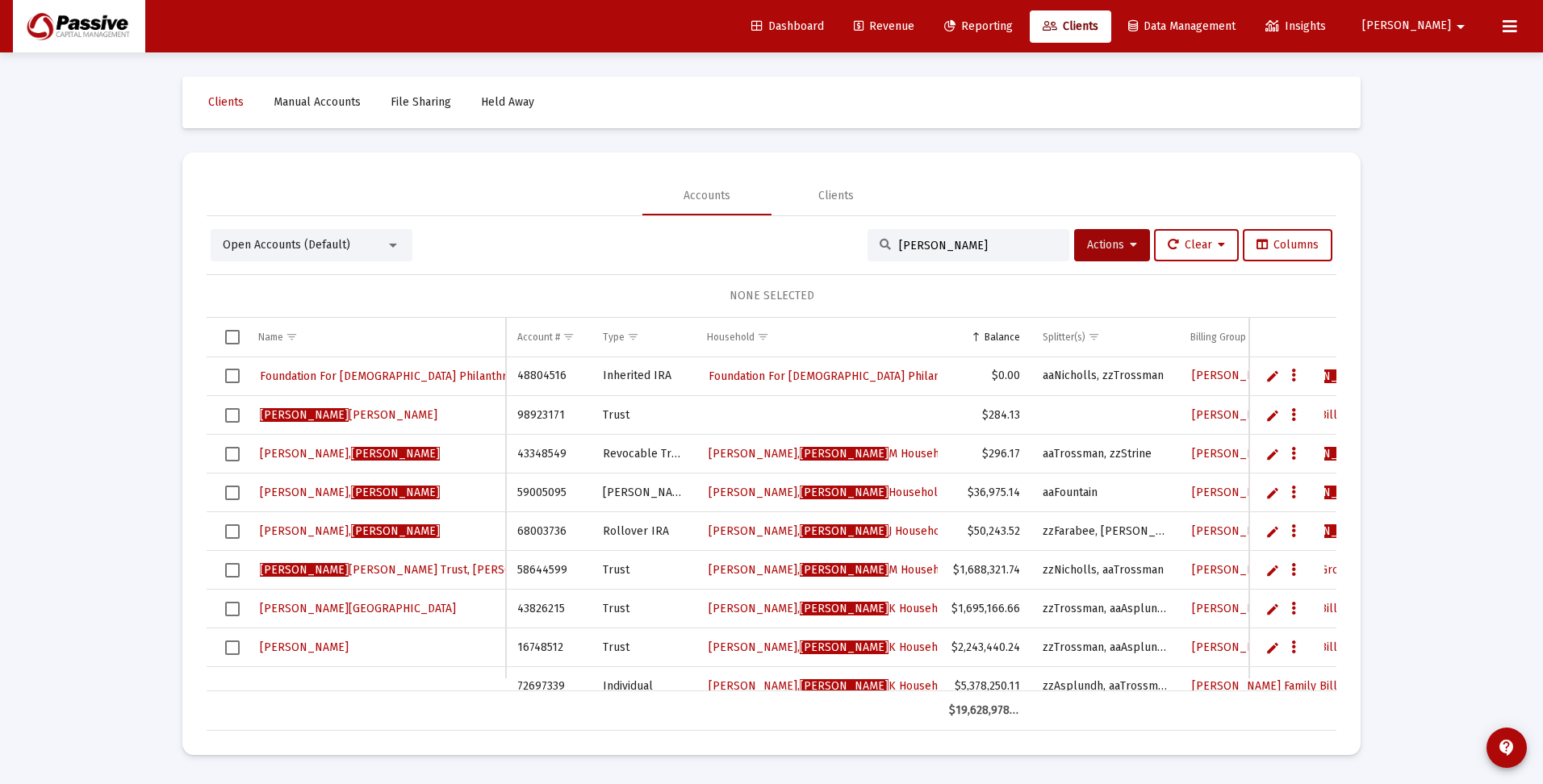
click at [1013, 24] on span "Reporting" at bounding box center [978, 26] width 68 height 13
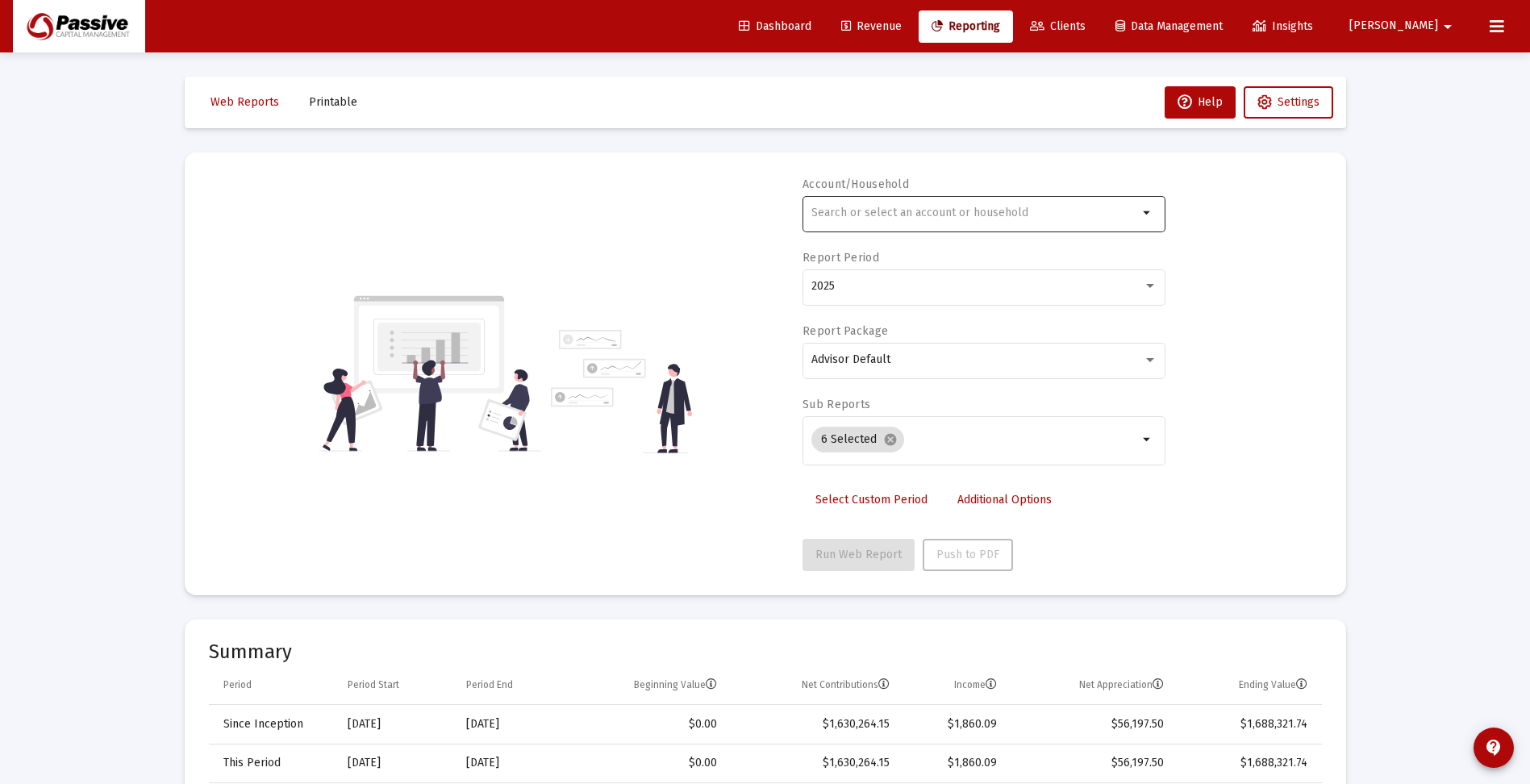
click at [960, 210] on input "text" at bounding box center [974, 213] width 326 height 13
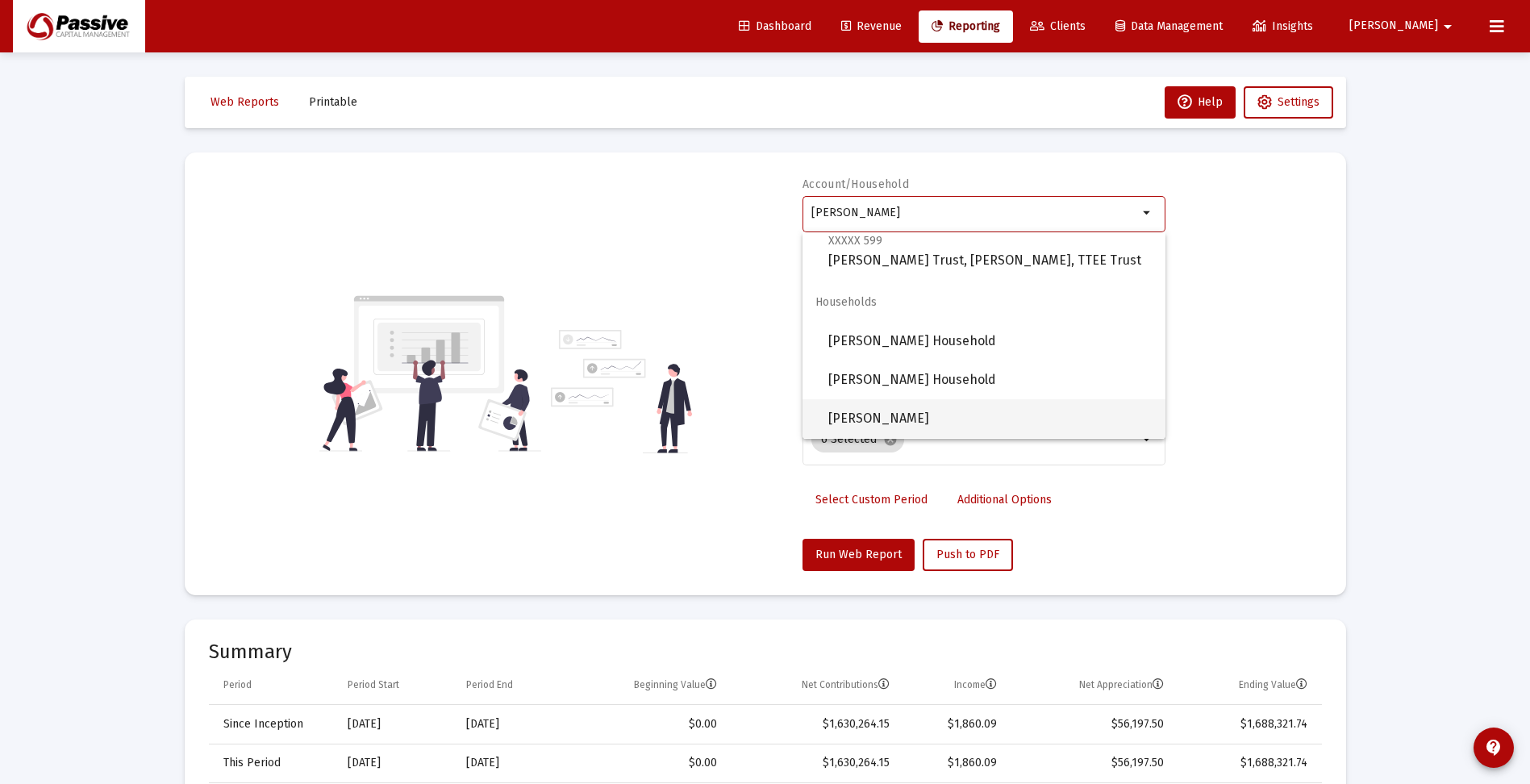
scroll to position [322, 0]
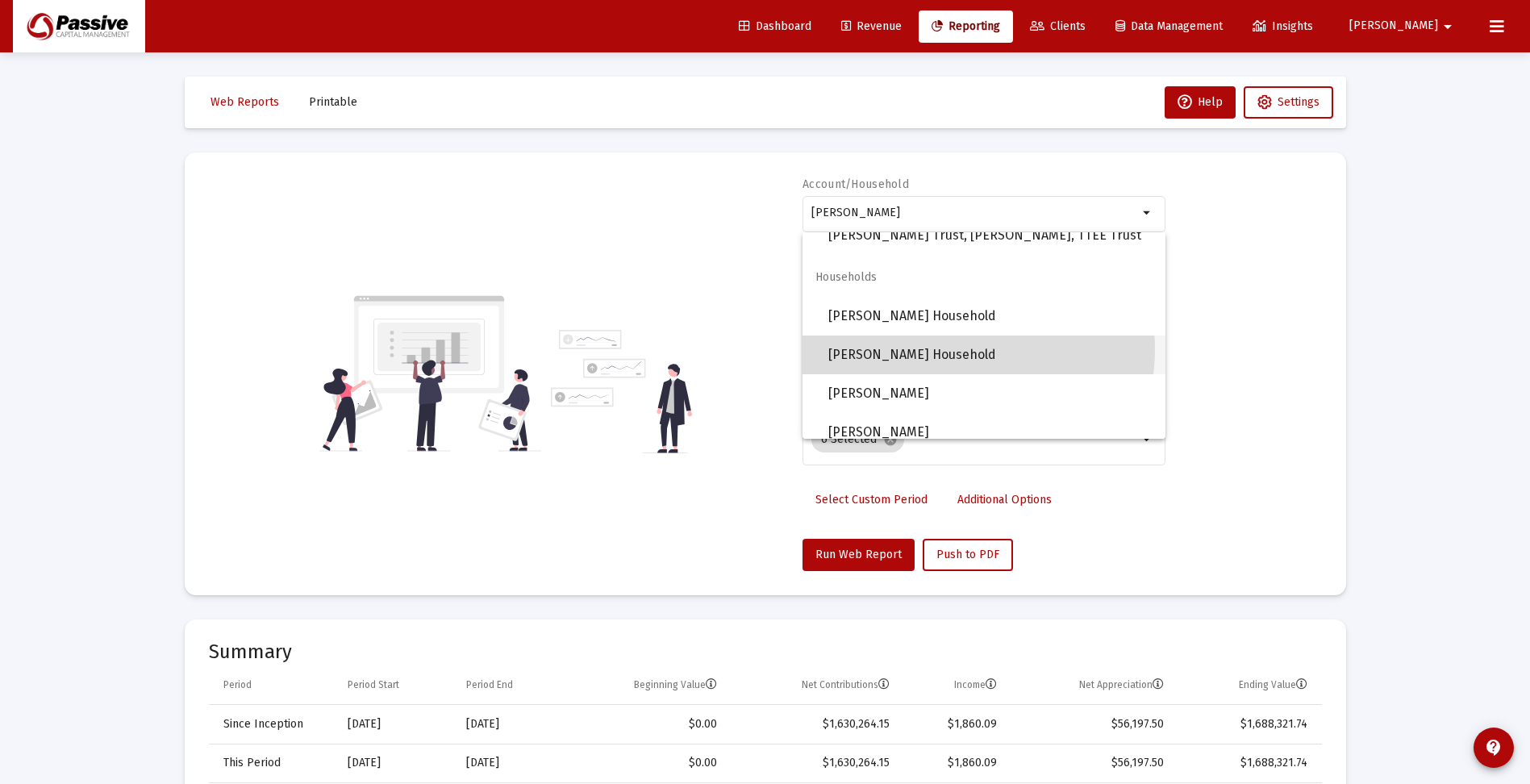
click at [952, 349] on span "Trossman, Sheila M Household" at bounding box center [990, 355] width 324 height 38
type input "Trossman, Sheila M Household"
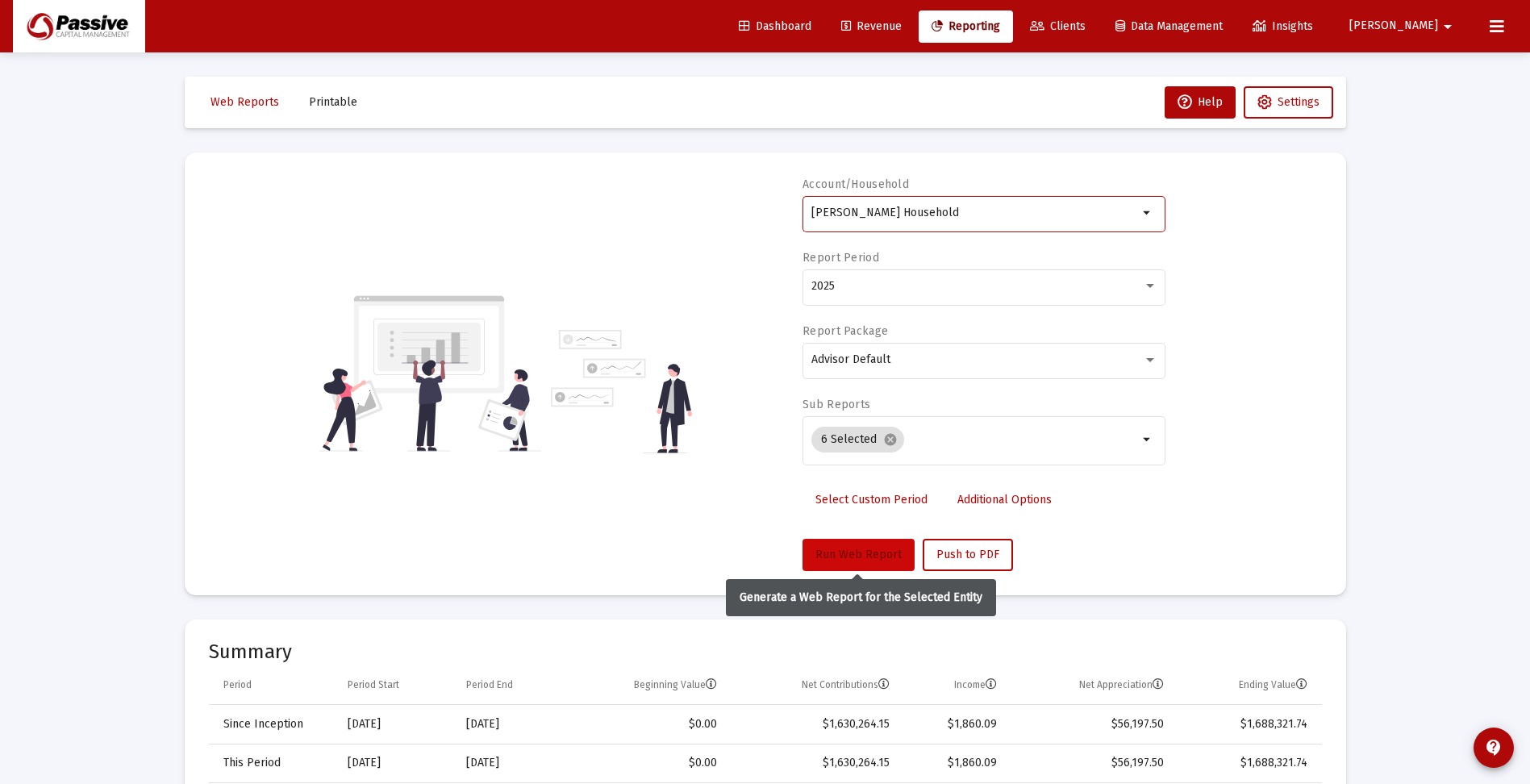
click at [868, 556] on span "Run Web Report" at bounding box center [858, 554] width 87 height 13
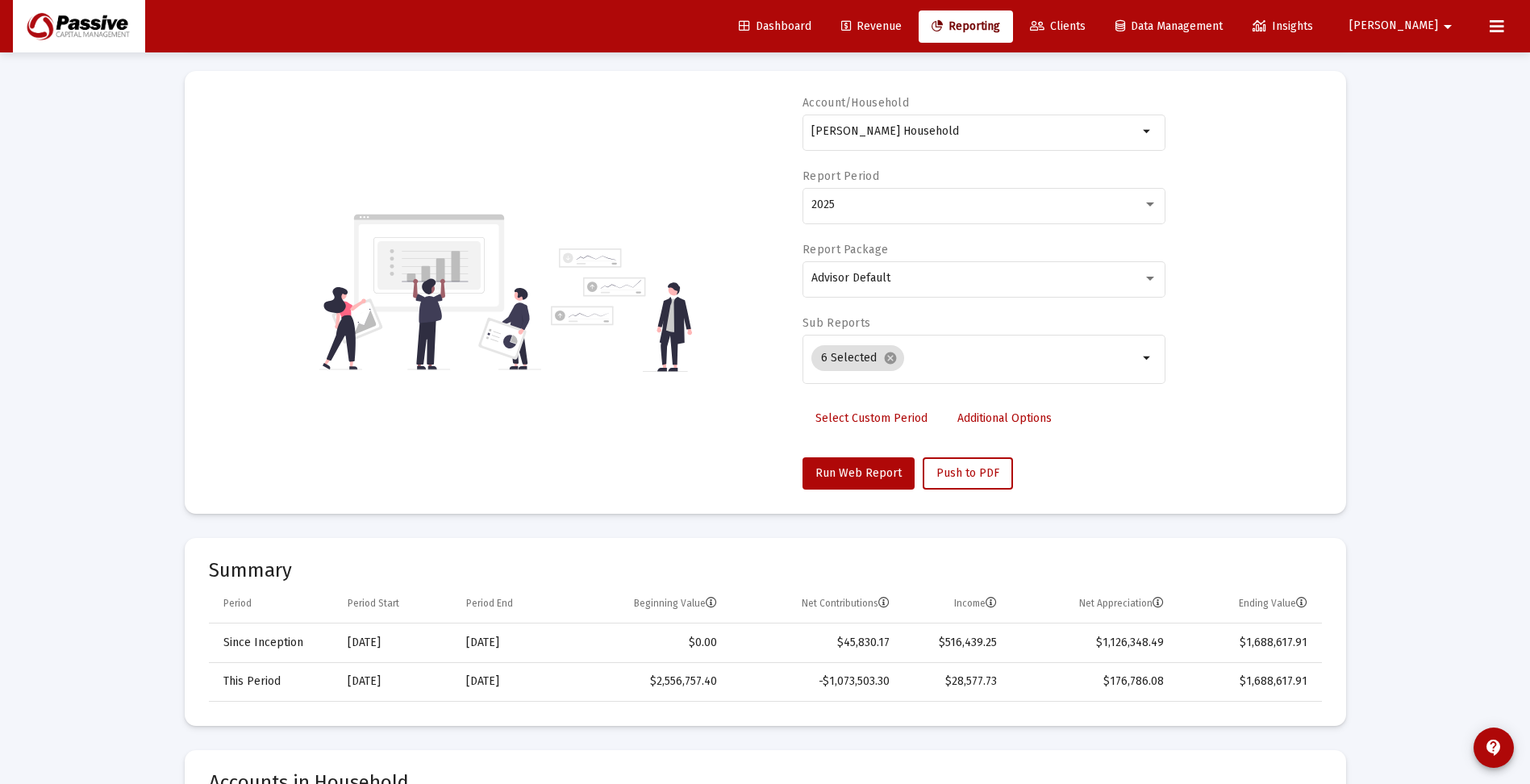
scroll to position [81, 0]
click at [924, 210] on div "2025" at bounding box center [977, 205] width 332 height 13
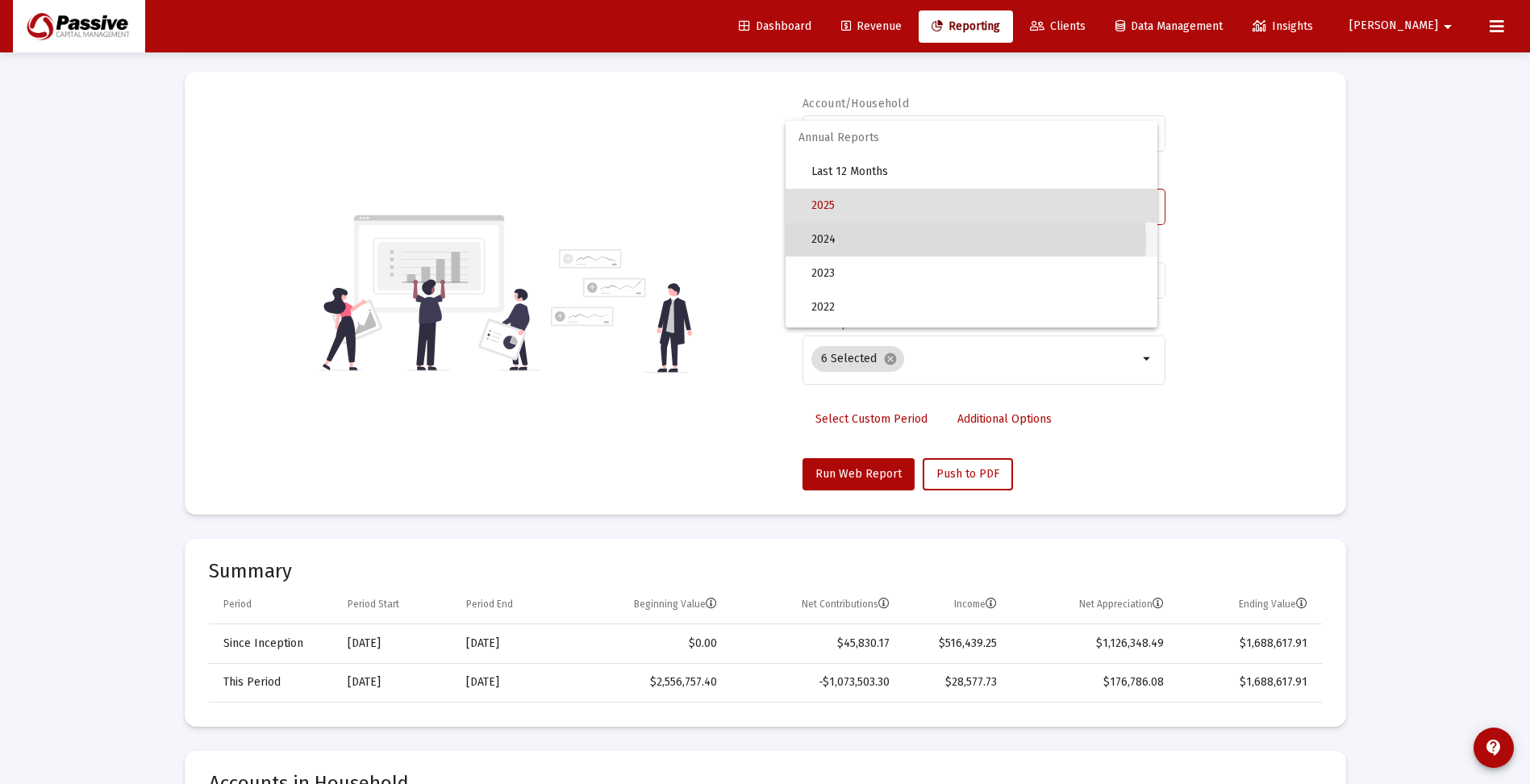
click at [926, 243] on span "2024" at bounding box center [978, 239] width 333 height 34
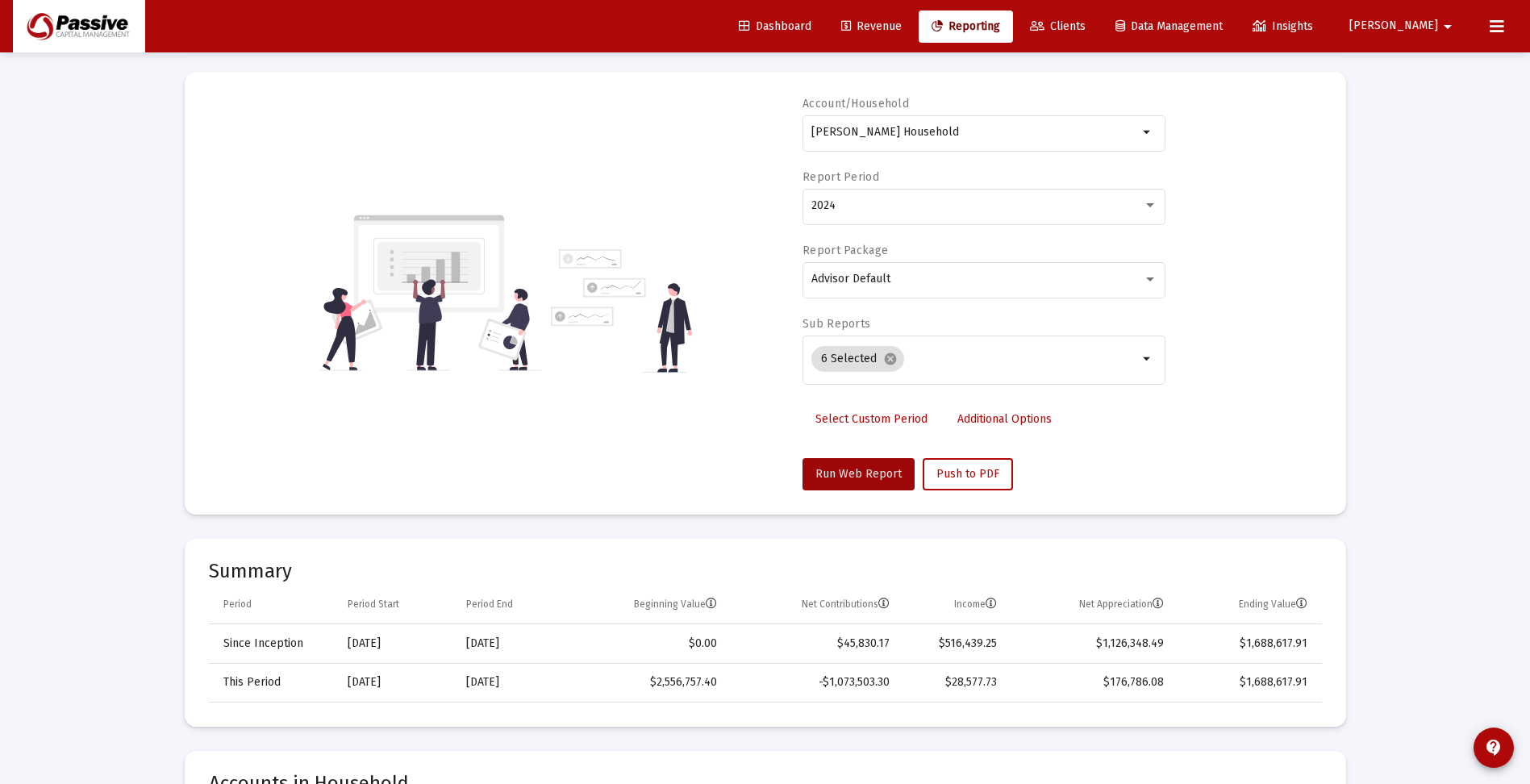
click at [875, 471] on span "Run Web Report" at bounding box center [858, 473] width 87 height 13
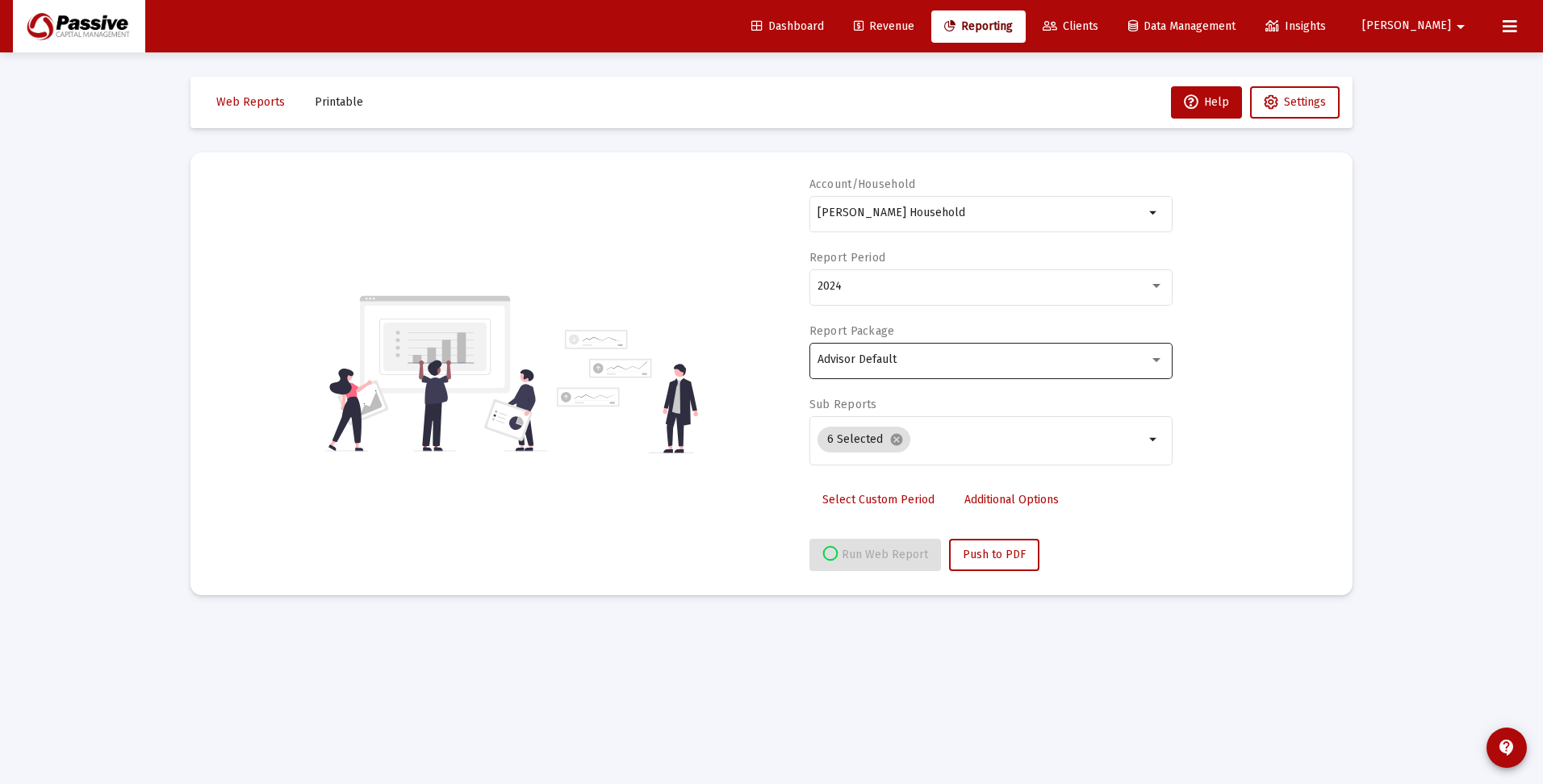
click at [939, 366] on div "Advisor Default" at bounding box center [983, 359] width 332 height 13
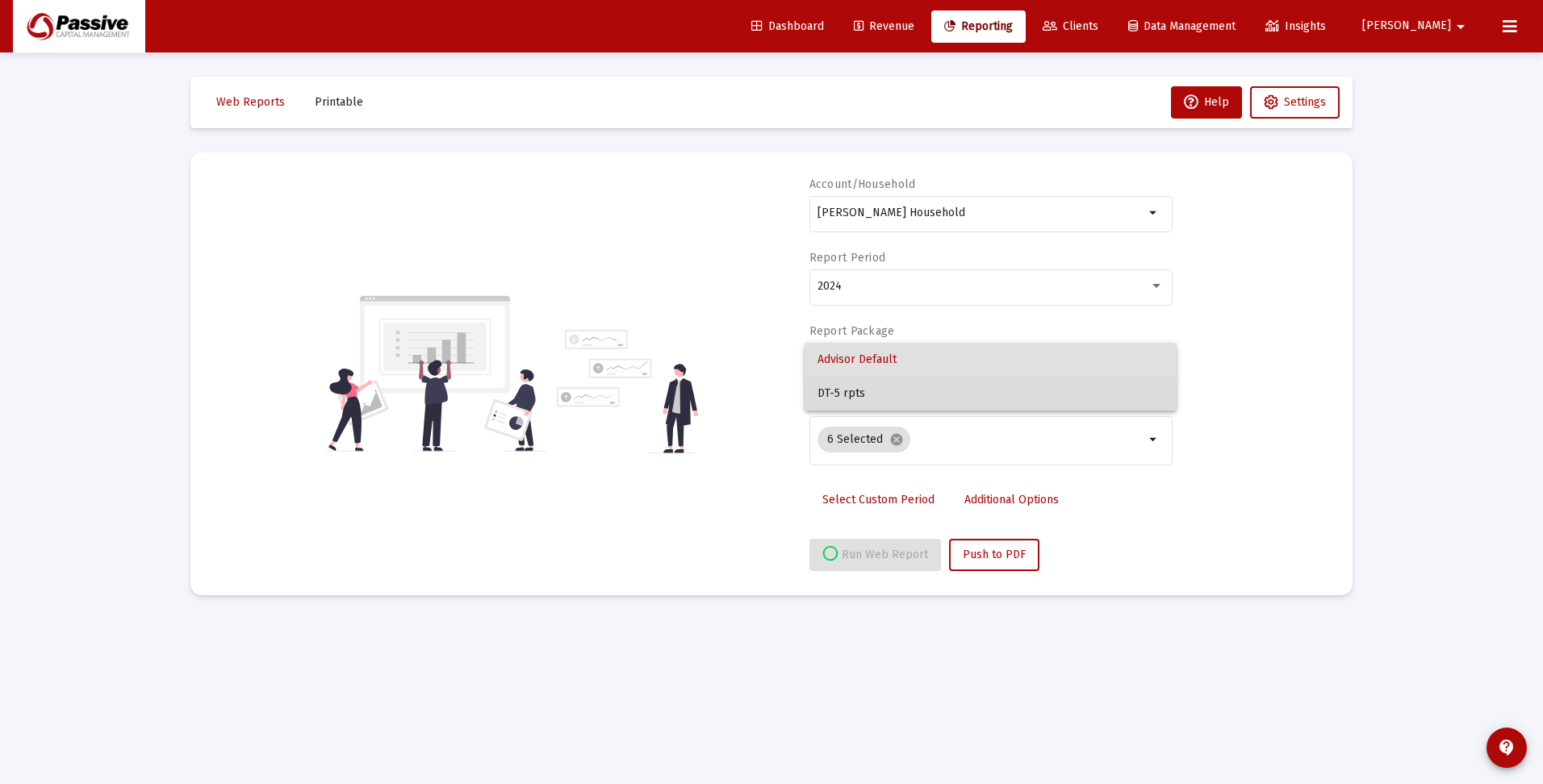
click at [927, 392] on span "DT-5 rpts" at bounding box center [990, 392] width 347 height 34
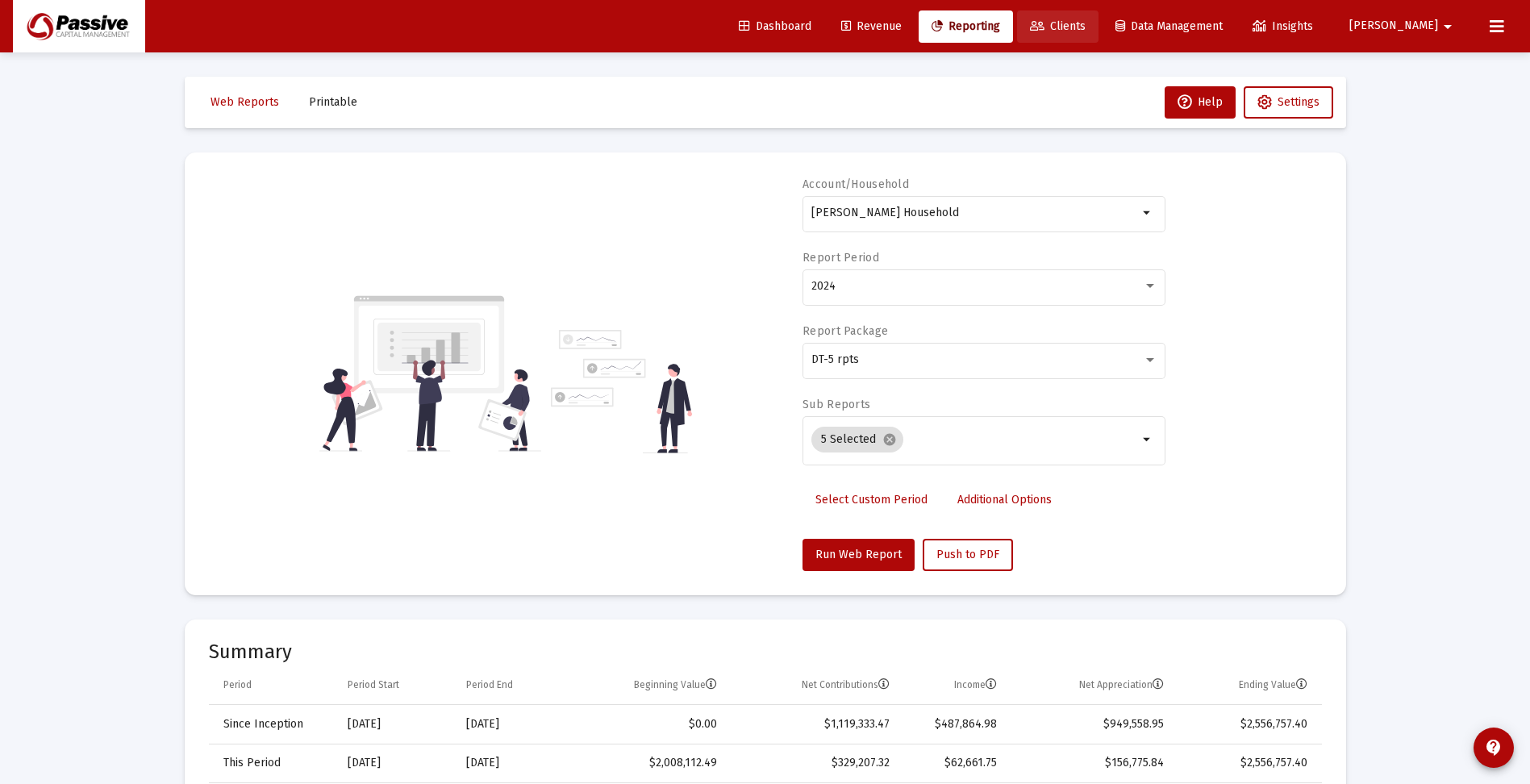
click at [1085, 28] on span "Clients" at bounding box center [1058, 26] width 56 height 13
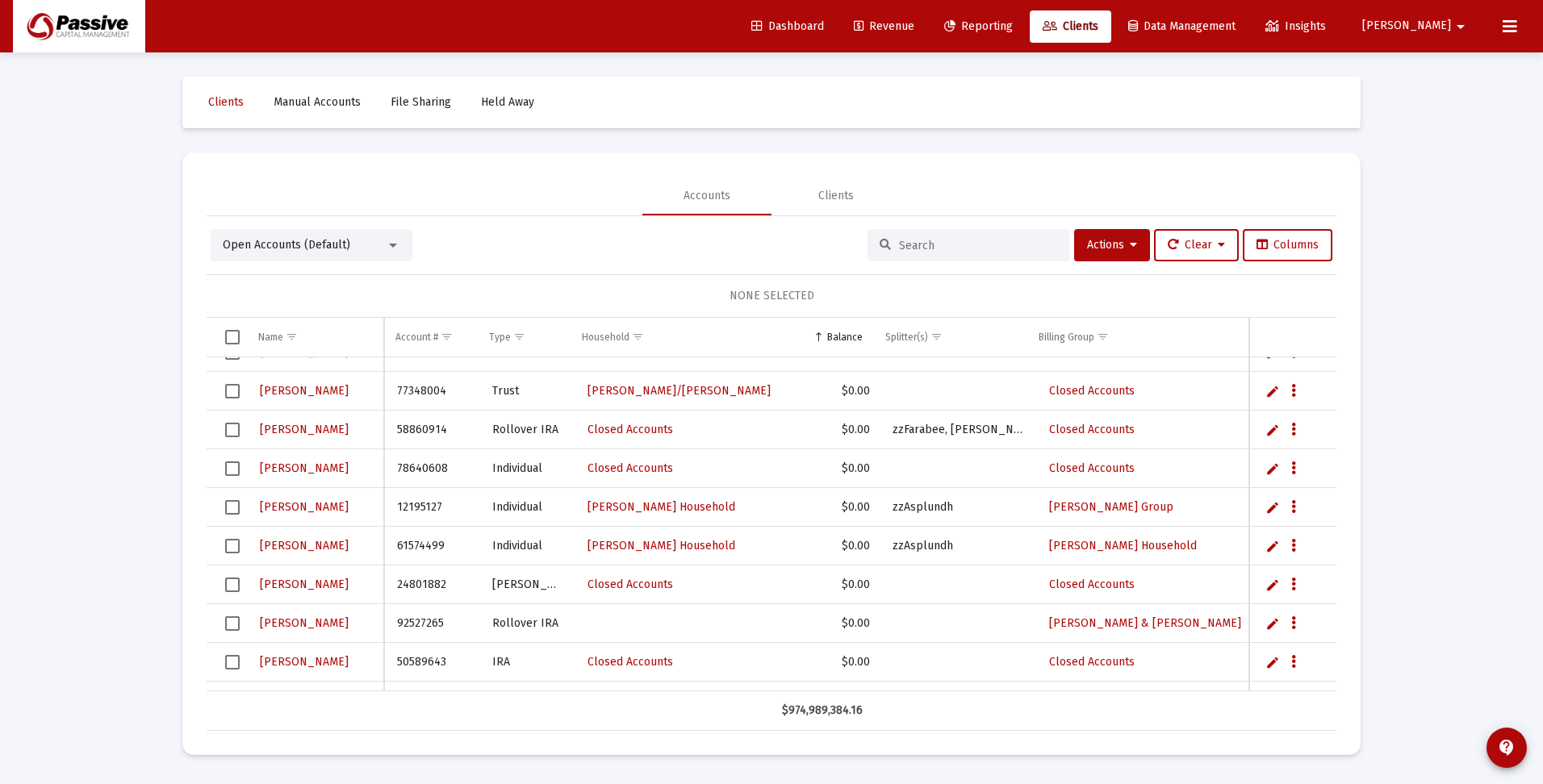
scroll to position [162, 0]
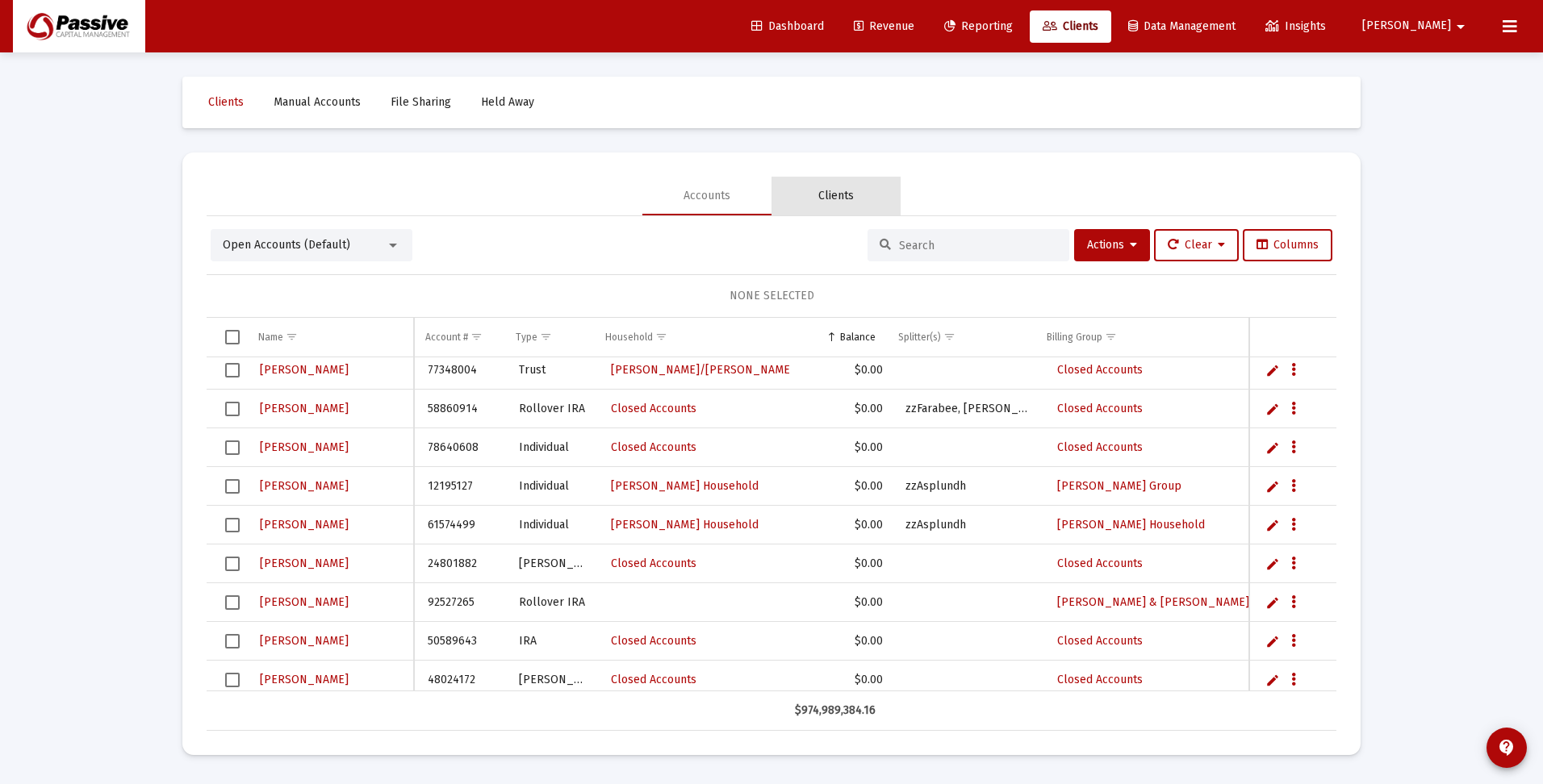
click at [843, 193] on div "Clients" at bounding box center [836, 195] width 36 height 16
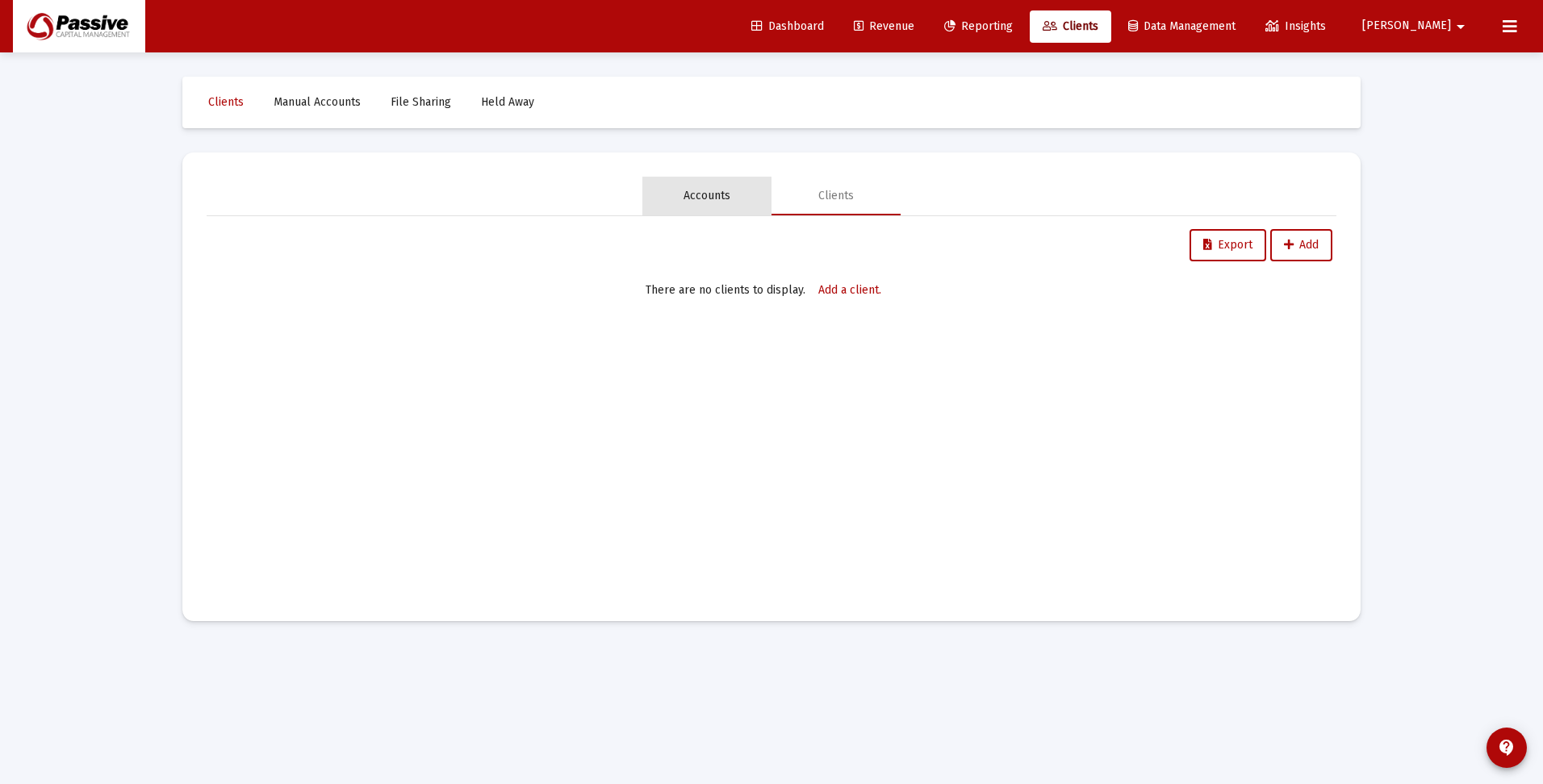
click at [706, 192] on div "Accounts" at bounding box center [707, 195] width 47 height 16
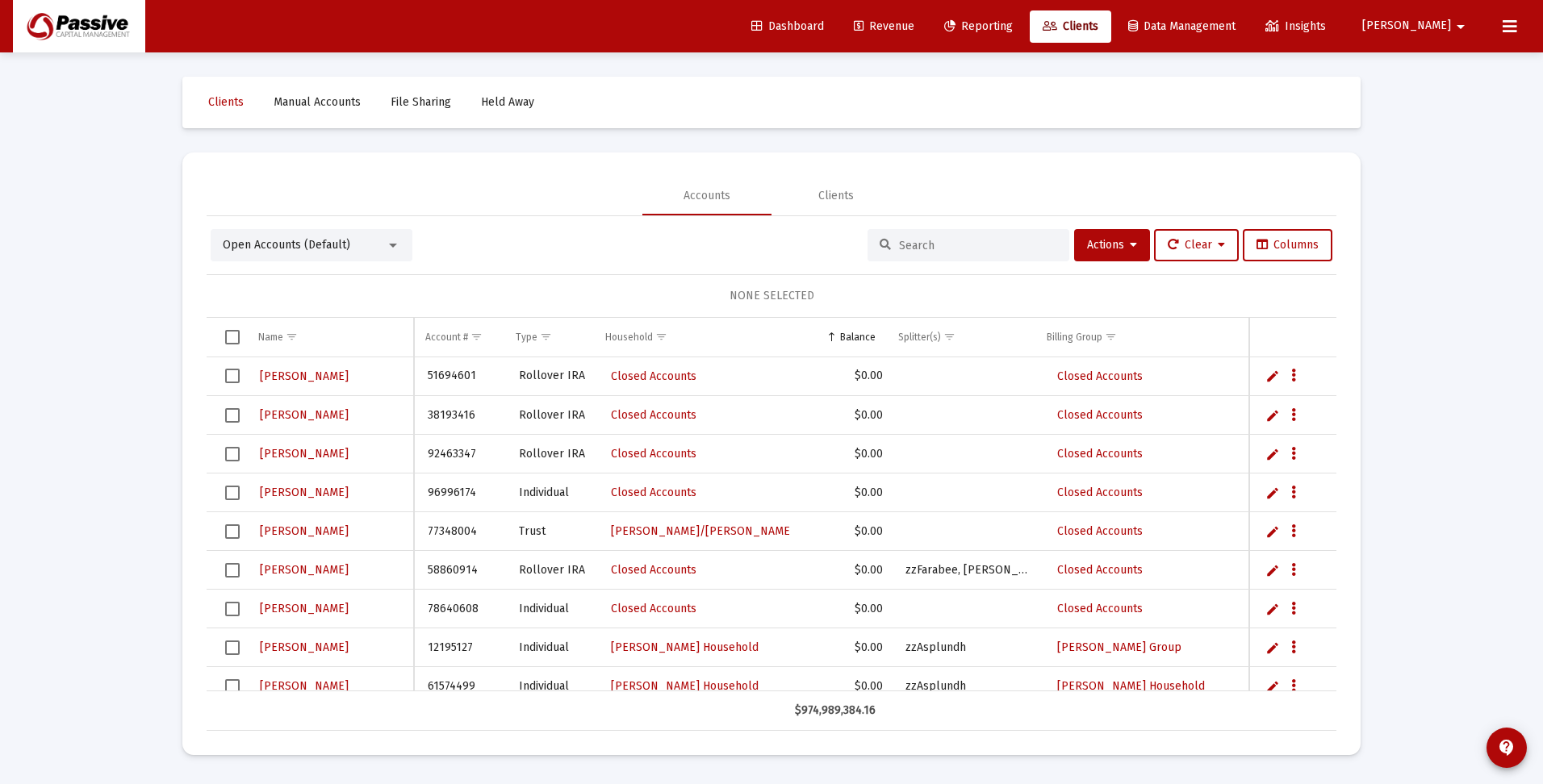
click at [927, 239] on input at bounding box center [978, 245] width 158 height 13
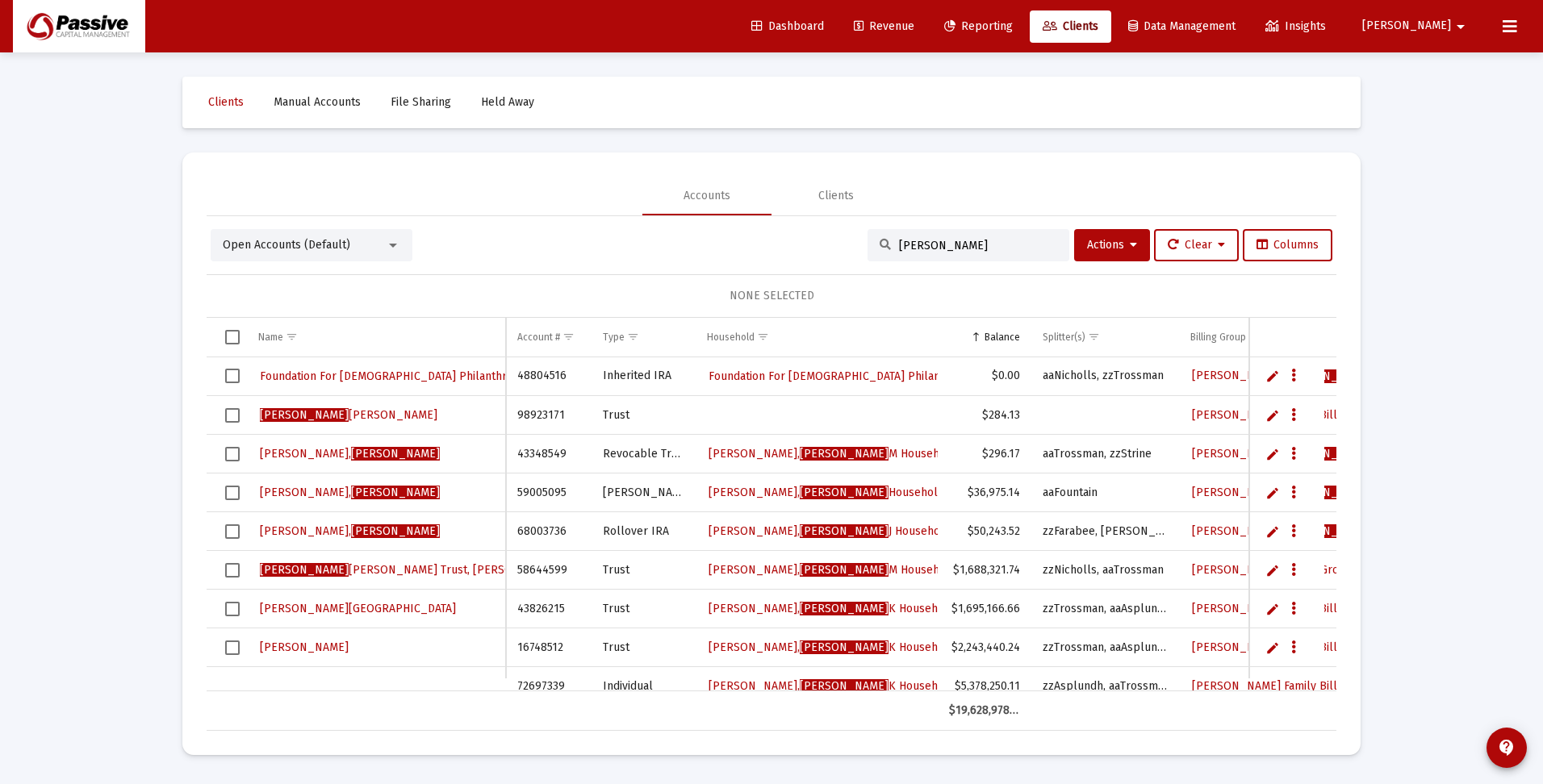
click at [393, 243] on div at bounding box center [393, 245] width 8 height 4
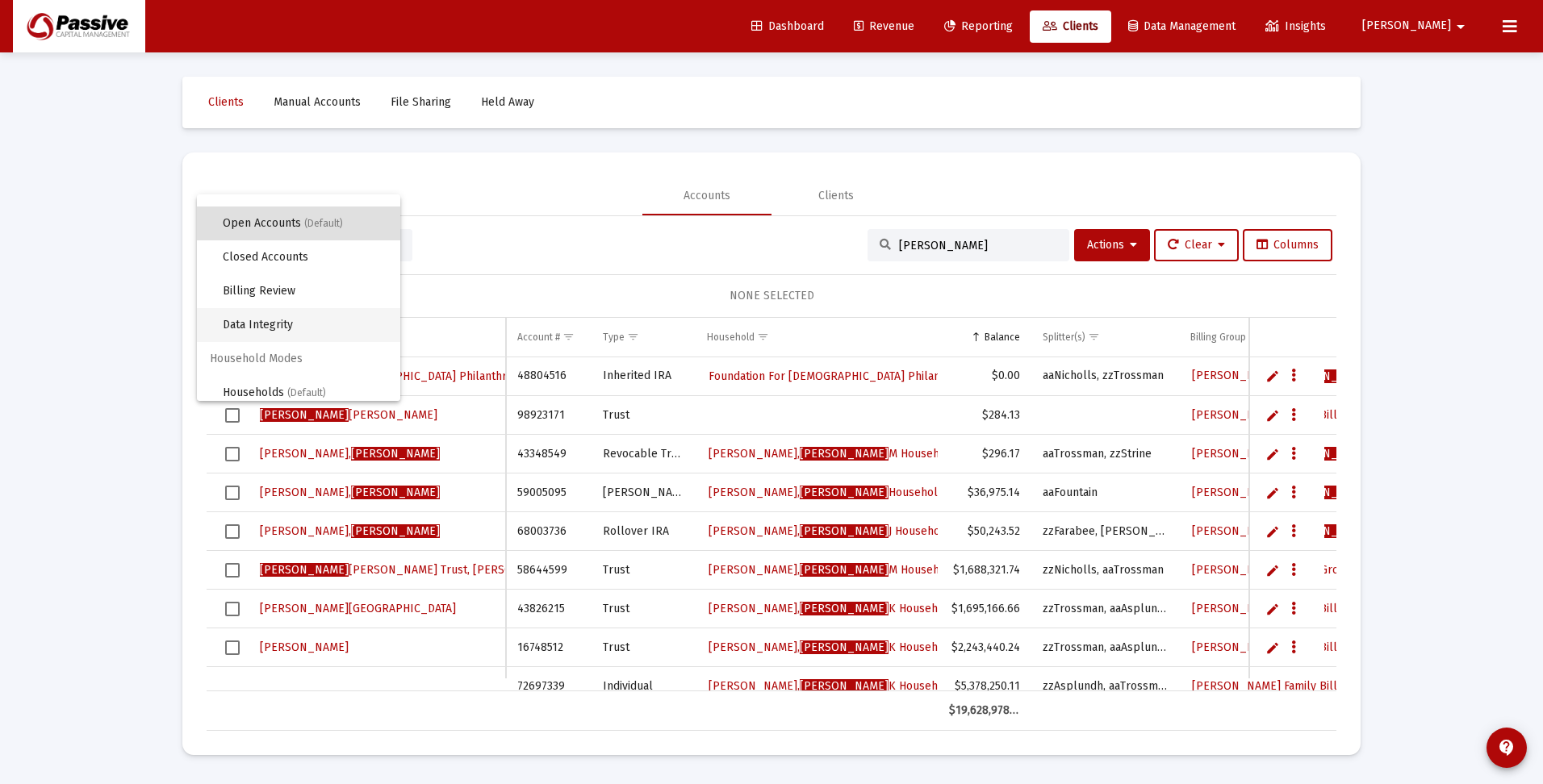
scroll to position [31, 0]
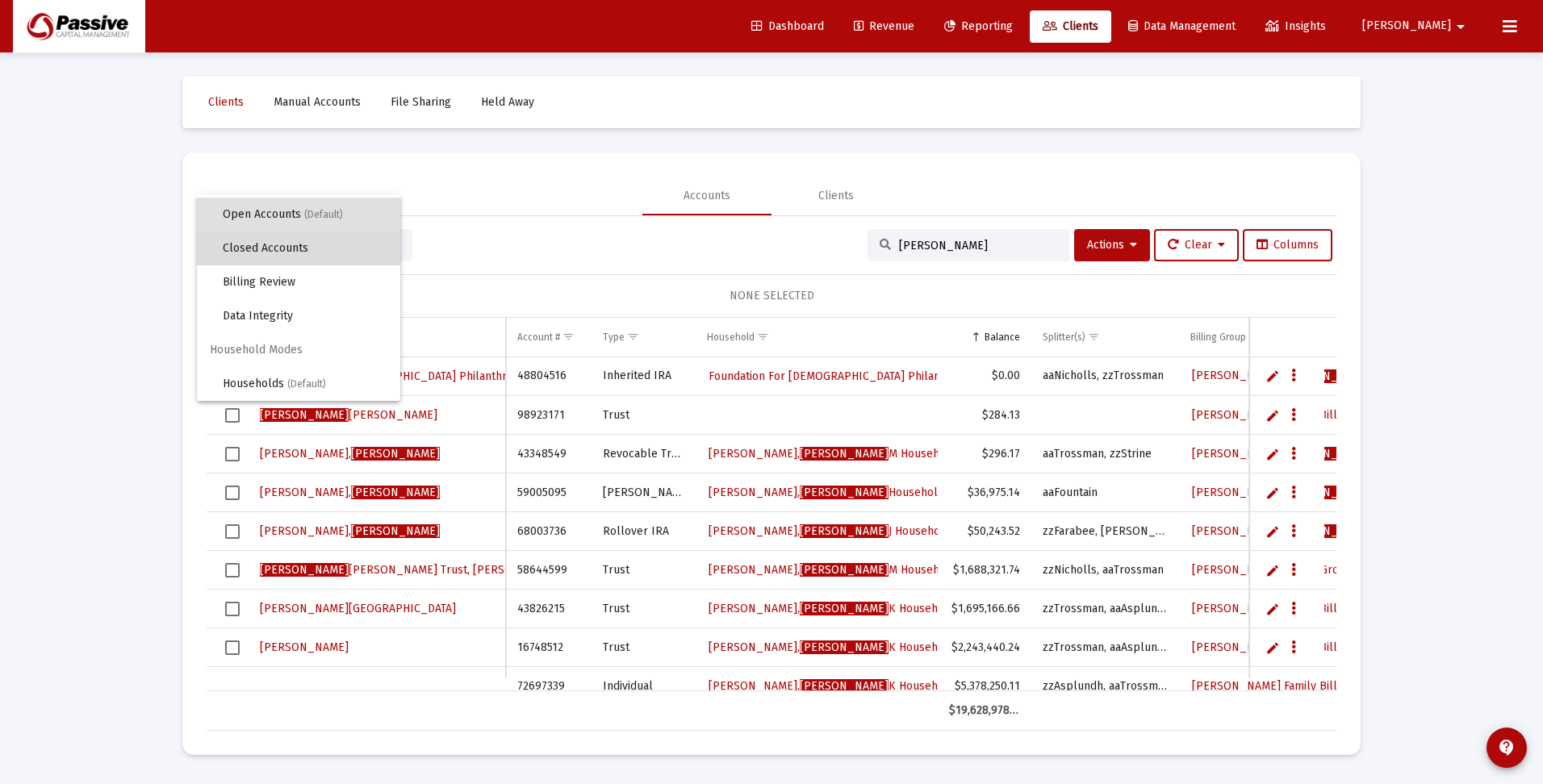
click at [329, 246] on span "Closed Accounts" at bounding box center [304, 248] width 165 height 34
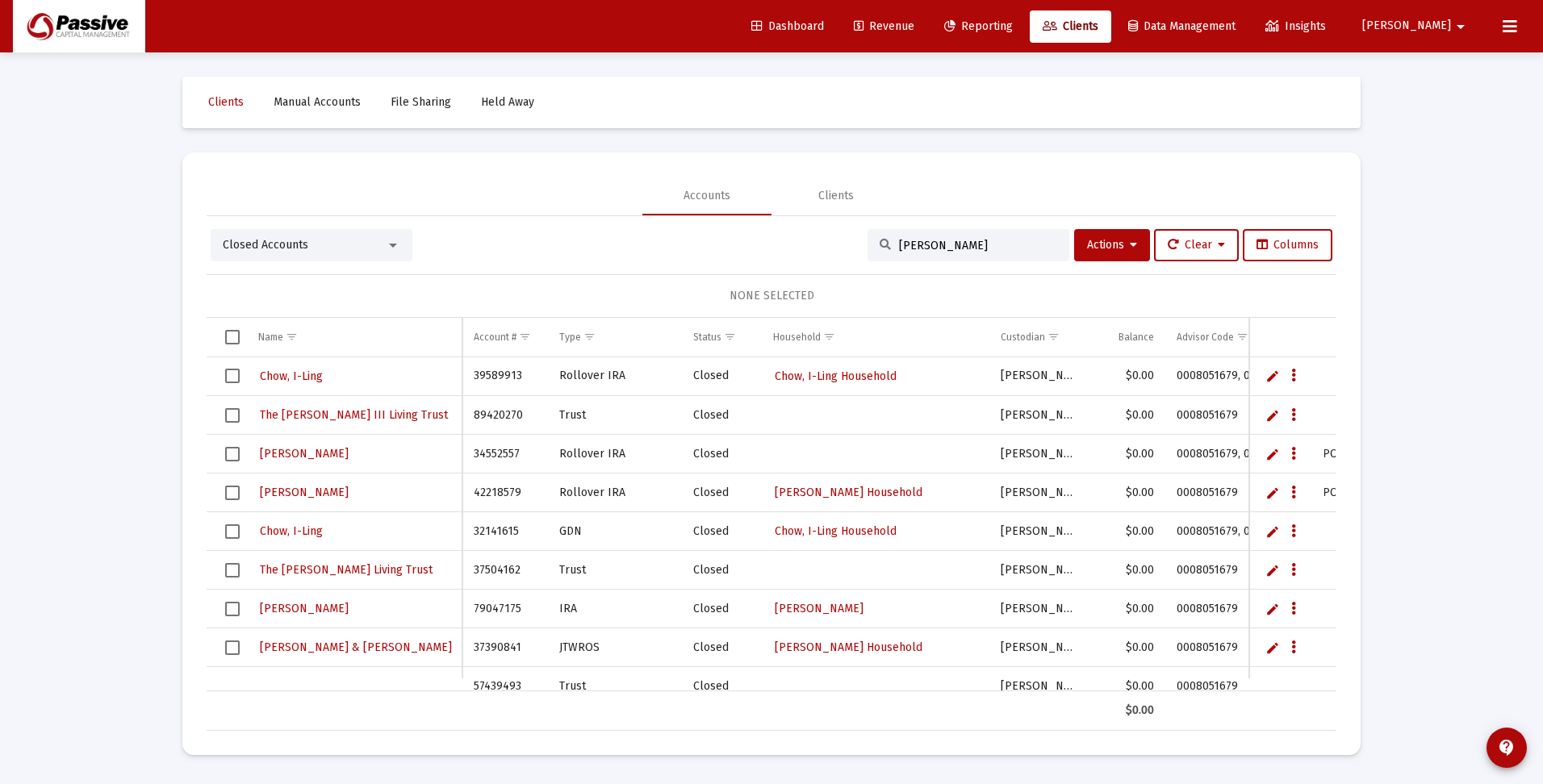
click at [939, 243] on input "sheila" at bounding box center [978, 245] width 158 height 13
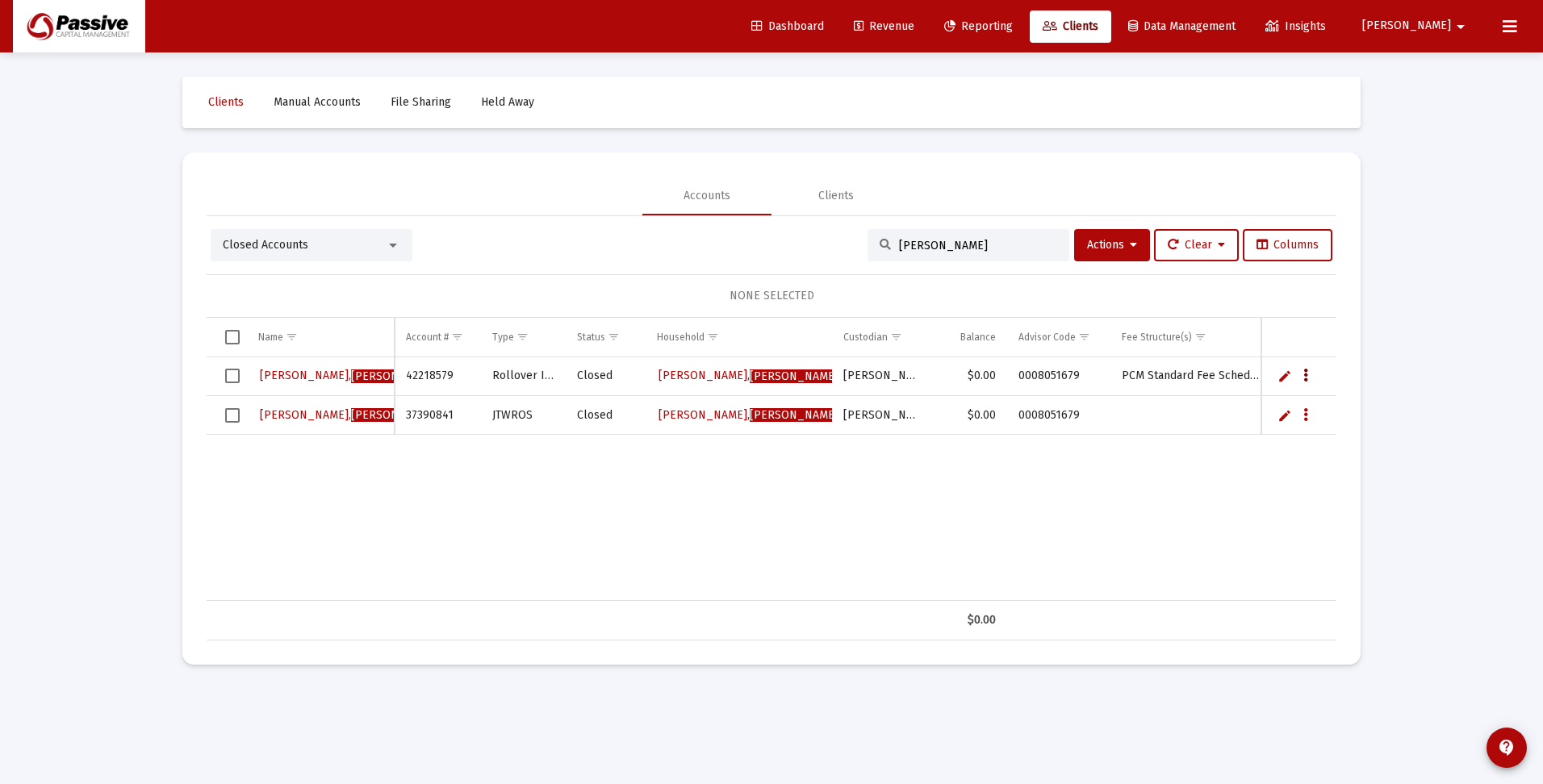
click at [1307, 378] on button "Data grid" at bounding box center [1305, 375] width 14 height 14
click at [1350, 484] on button "Map to Household" at bounding box center [1371, 486] width 144 height 38
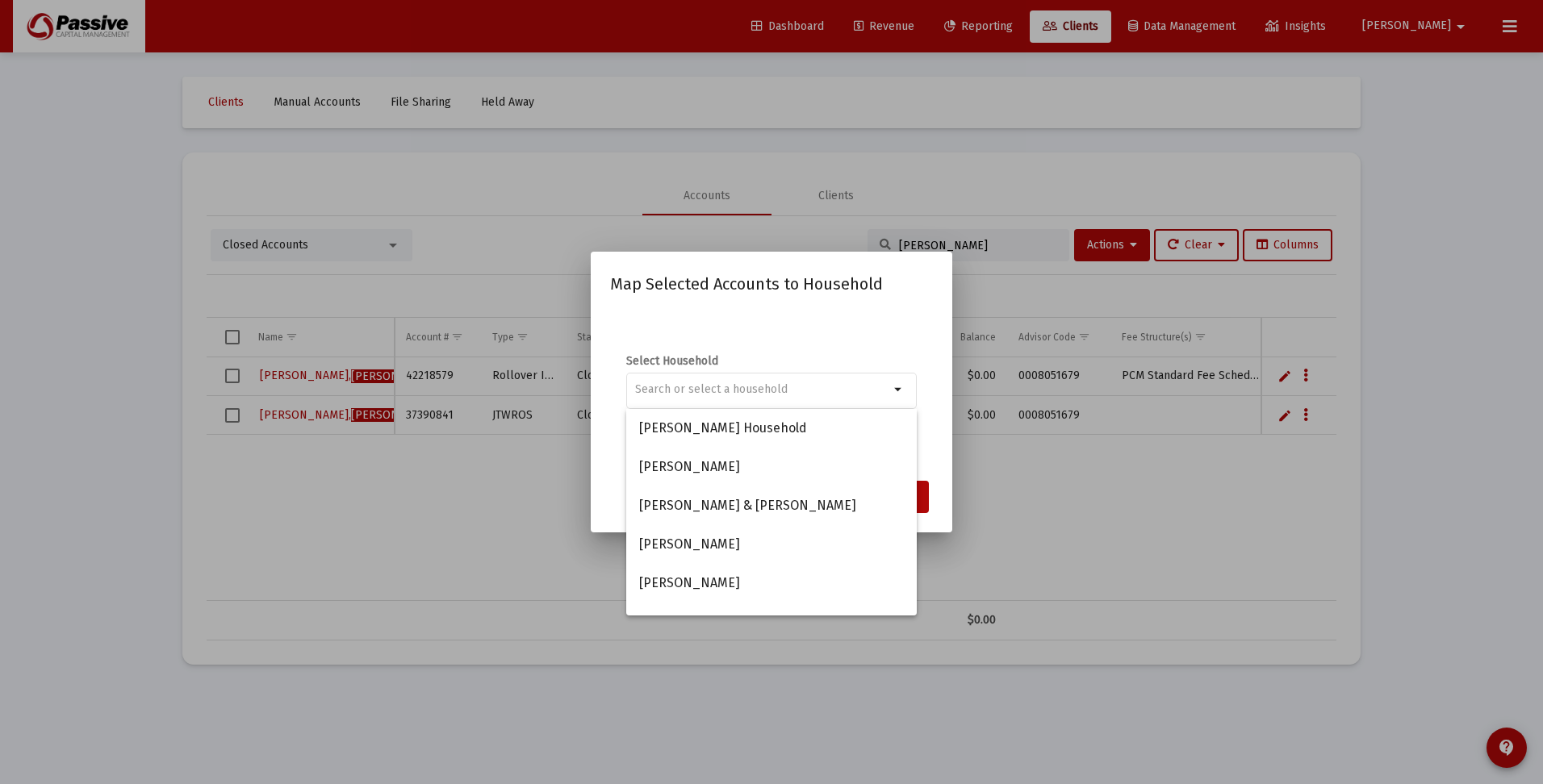
click at [847, 340] on div "Select Household arrow_drop_down" at bounding box center [771, 391] width 322 height 162
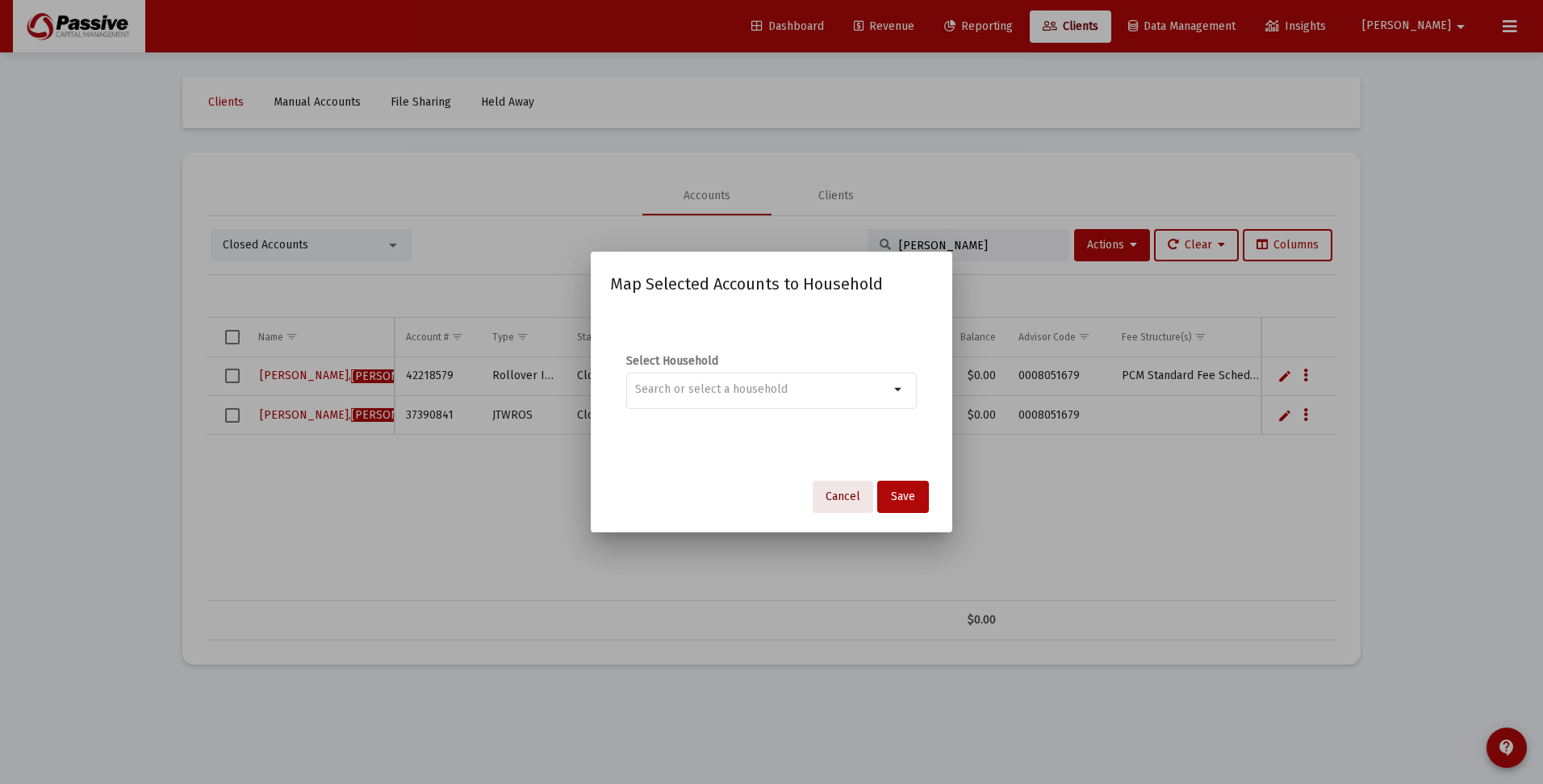
click at [847, 496] on span "Cancel" at bounding box center [843, 496] width 35 height 13
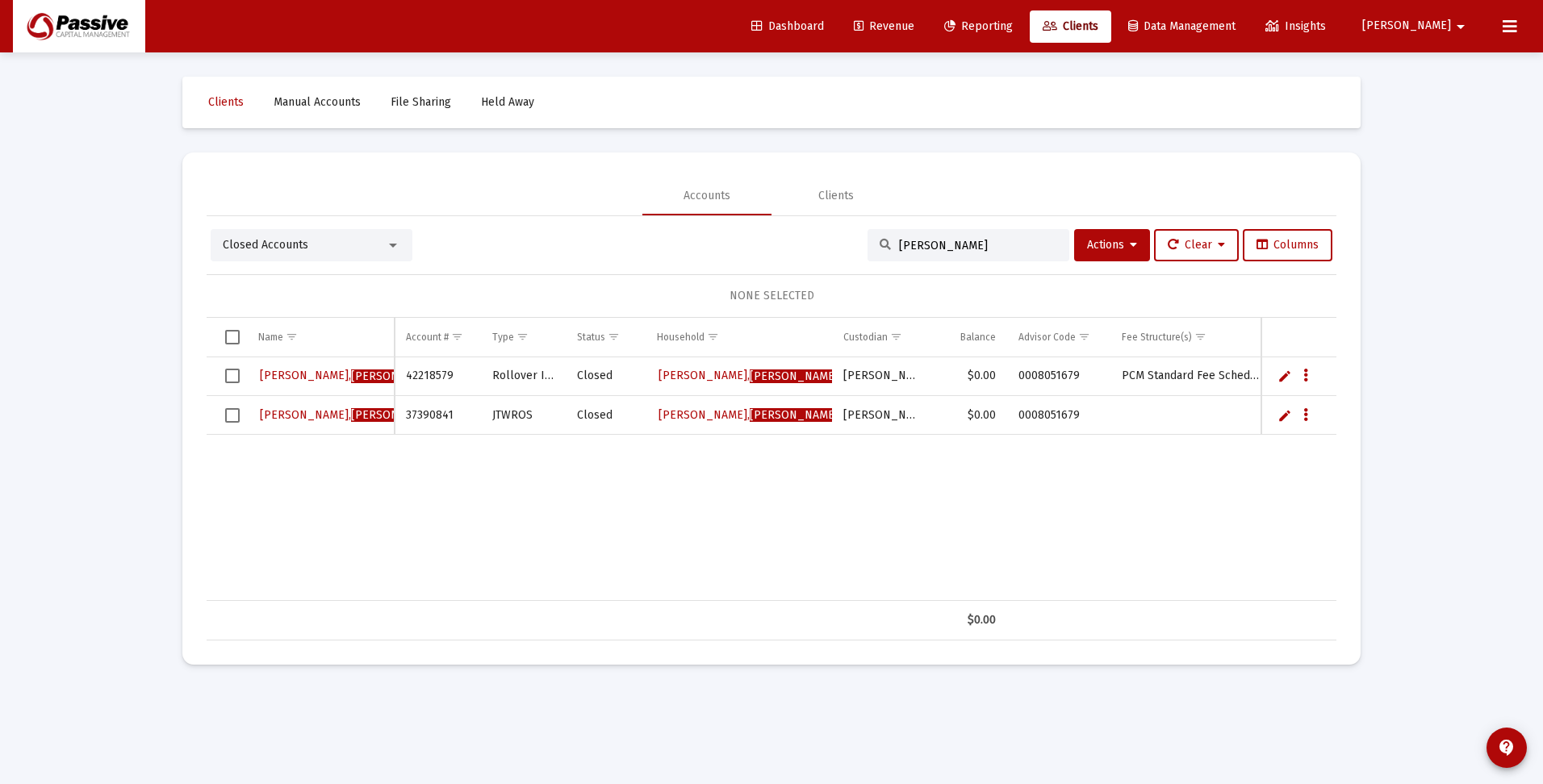
click at [303, 238] on span "Closed Accounts" at bounding box center [265, 244] width 86 height 13
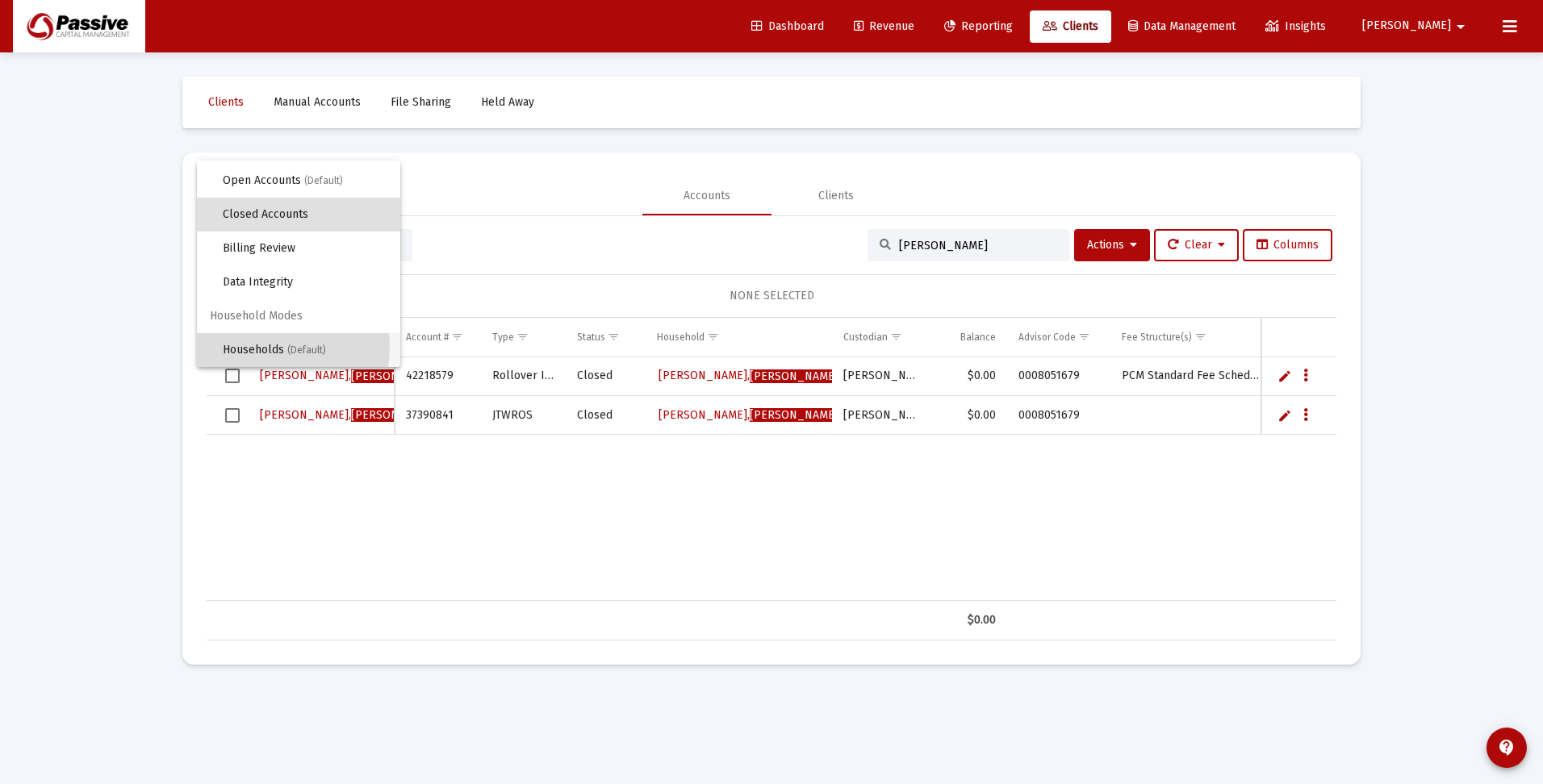
click at [257, 346] on span "Households (Default)" at bounding box center [304, 349] width 165 height 34
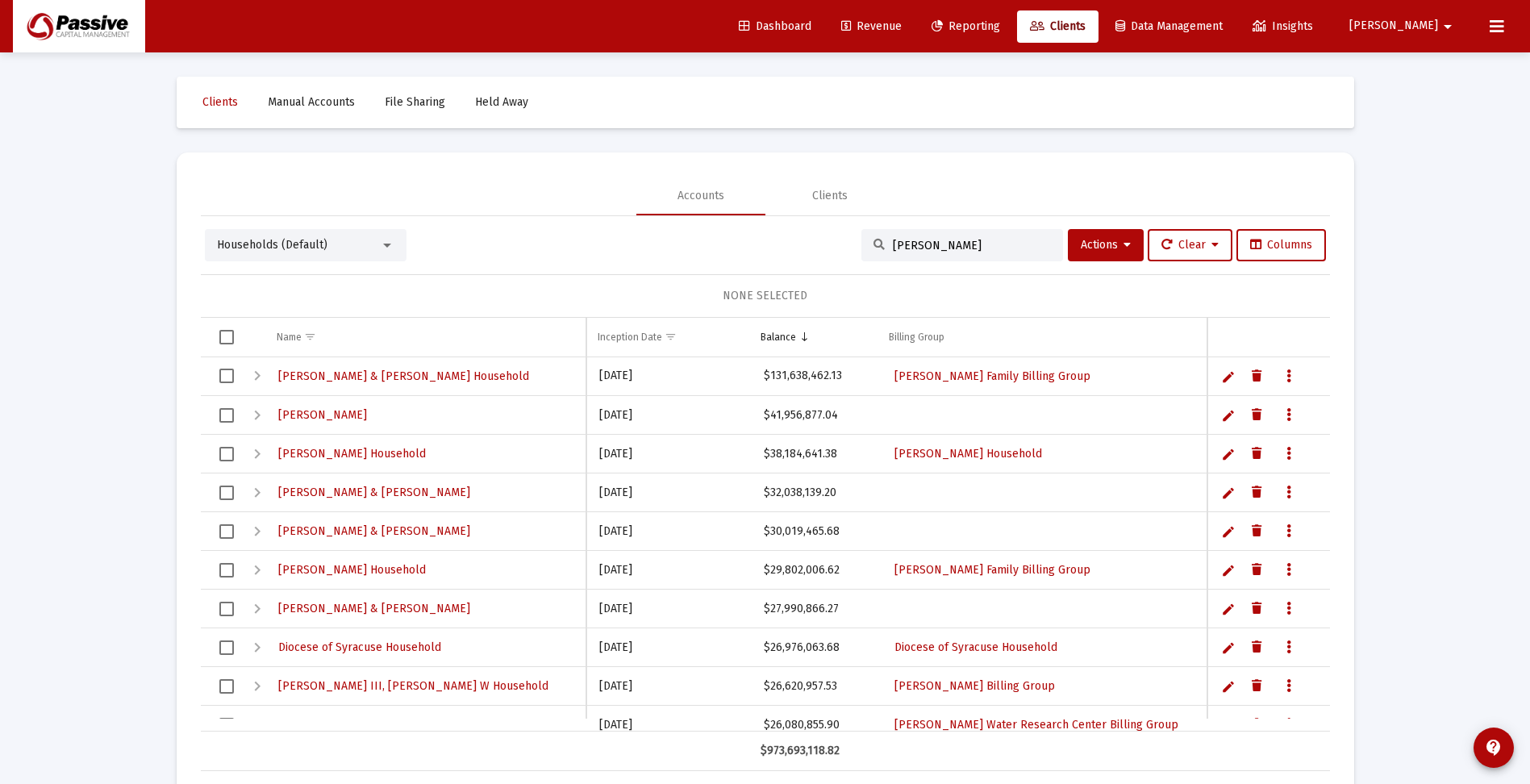
click at [932, 245] on input "sheila" at bounding box center [972, 245] width 158 height 13
type input "sheila"
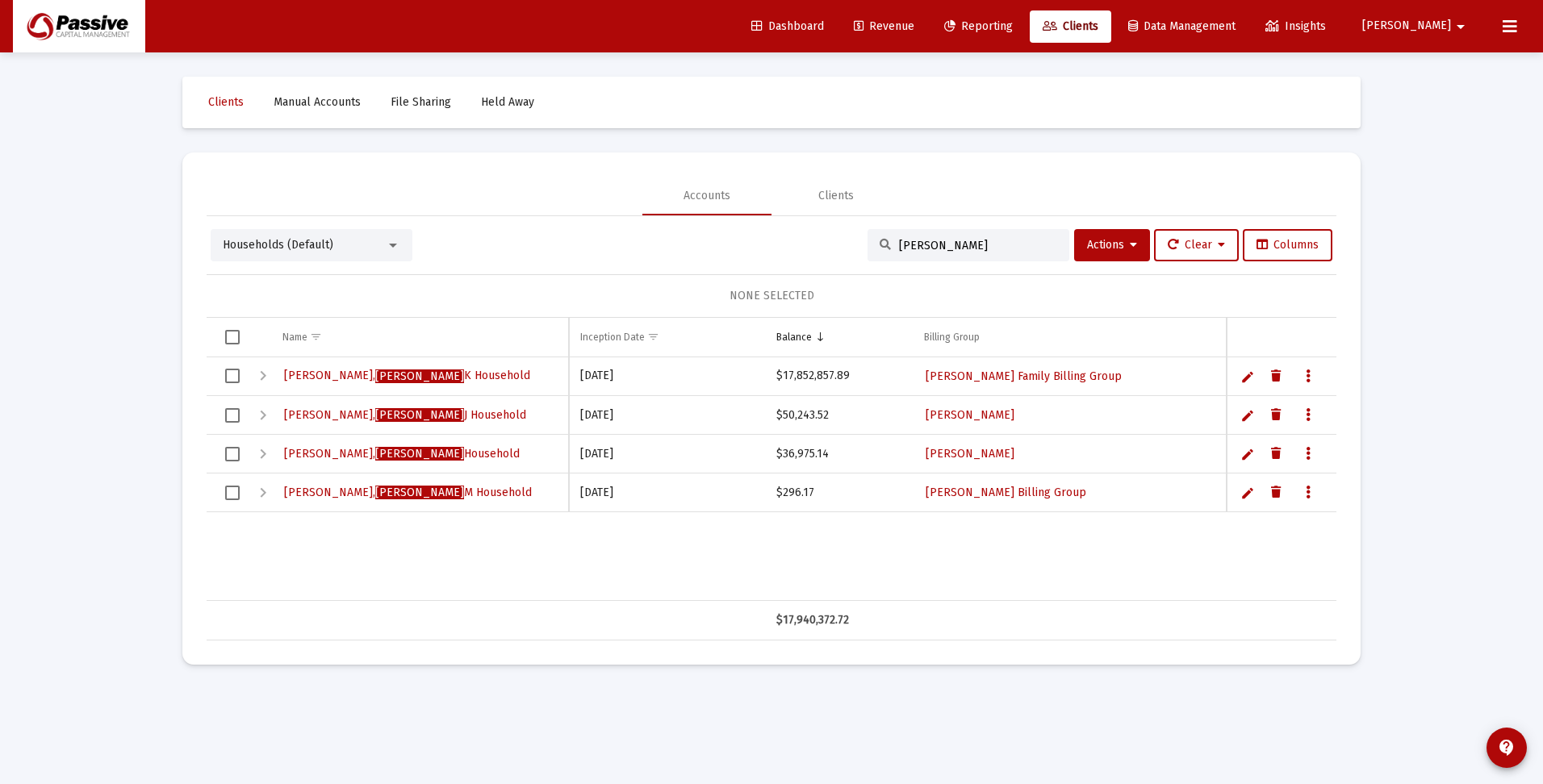
click at [262, 495] on div "Expand" at bounding box center [263, 493] width 19 height 19
